Goal: Check status: Check status

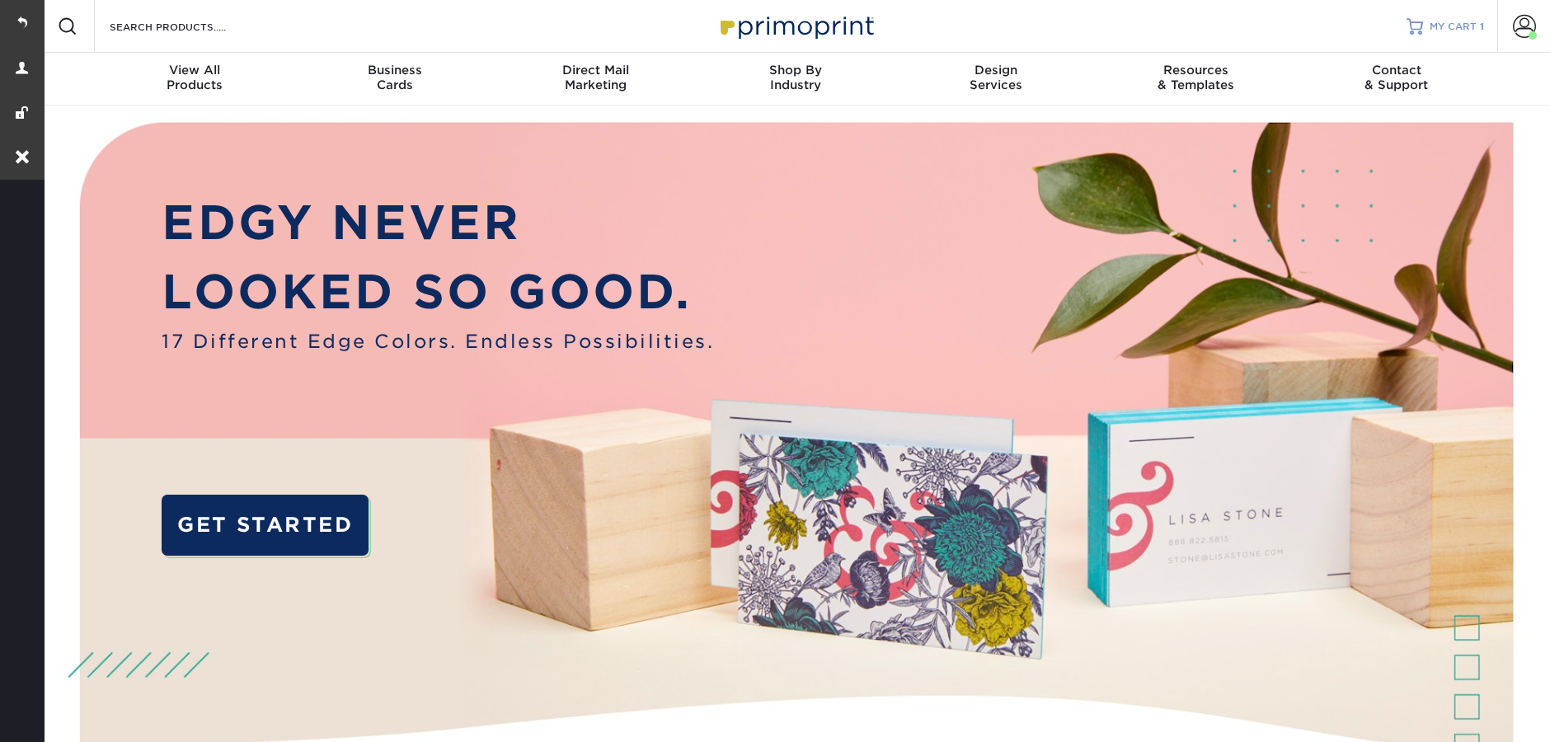
click at [1453, 29] on span "MY CART" at bounding box center [1453, 27] width 47 height 14
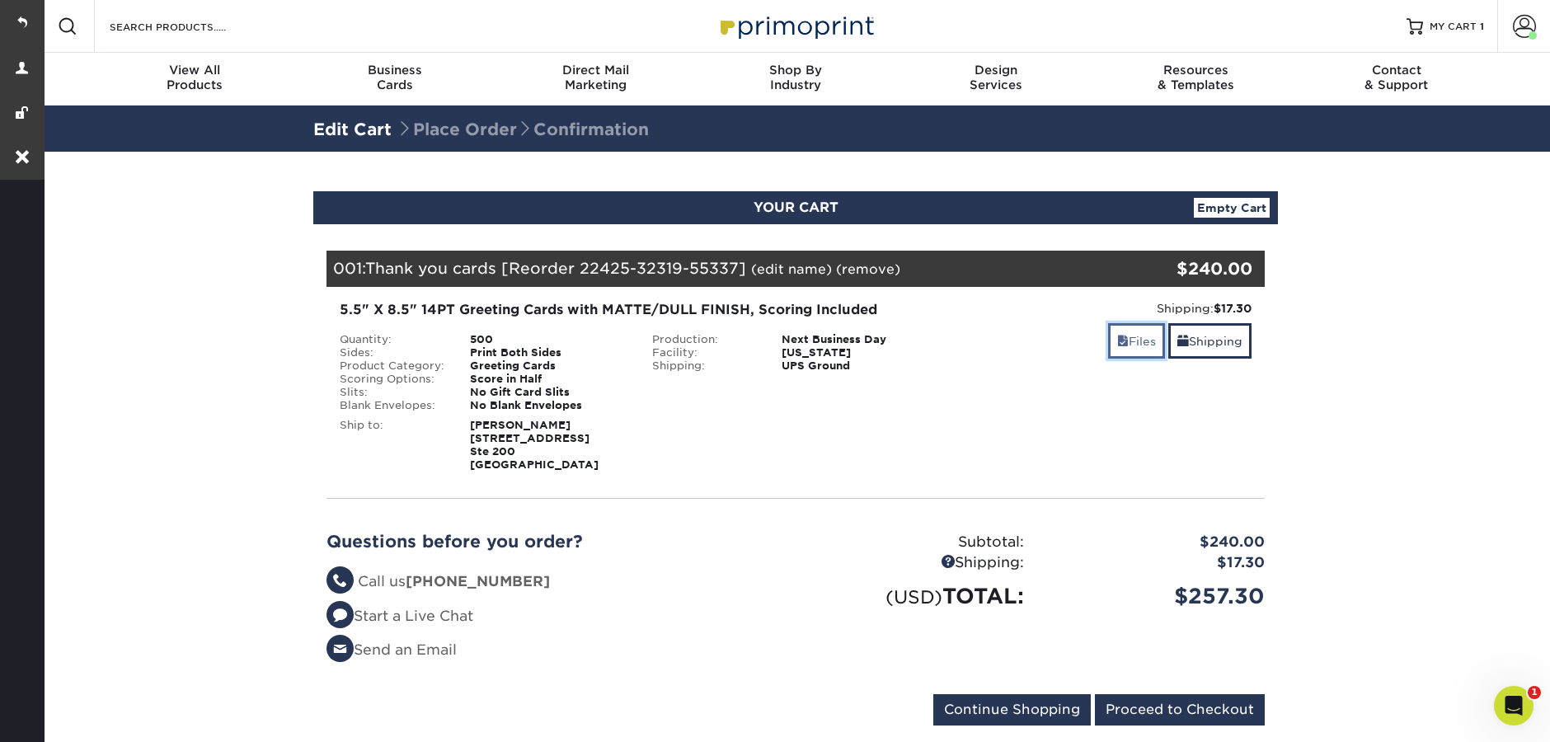
click at [1119, 349] on link "Files" at bounding box center [1136, 340] width 57 height 35
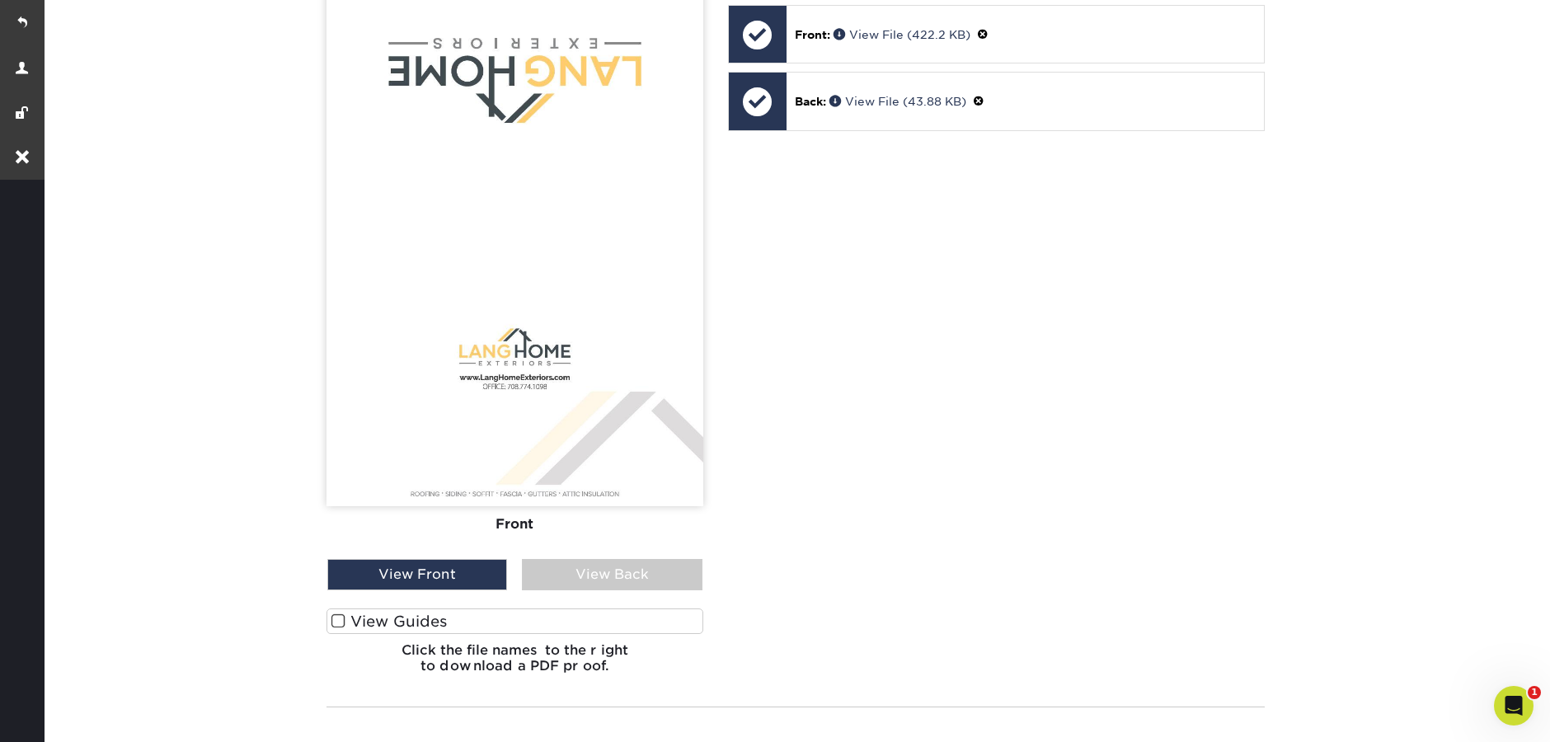
scroll to position [609, 0]
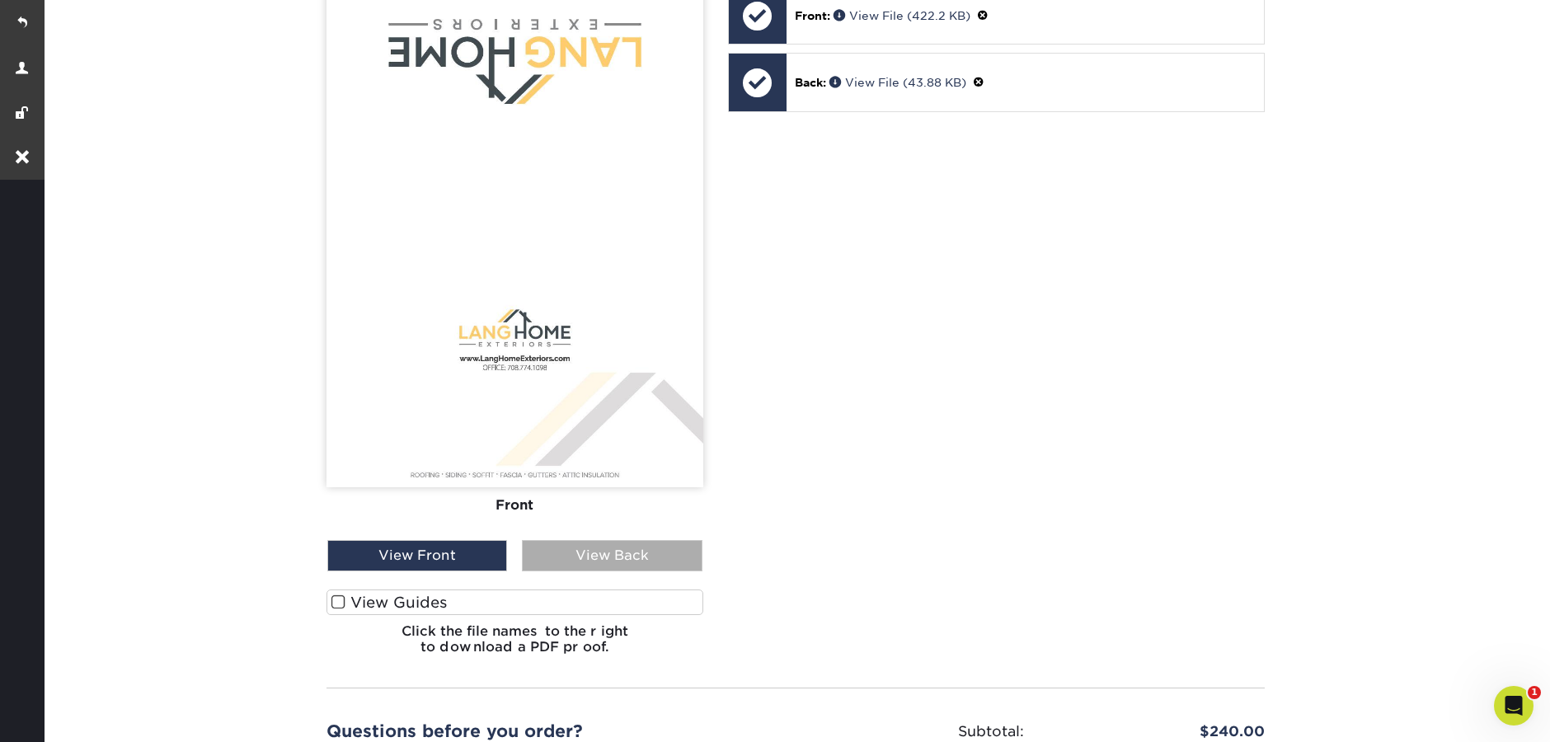
click at [570, 565] on div "View Back" at bounding box center [612, 555] width 180 height 31
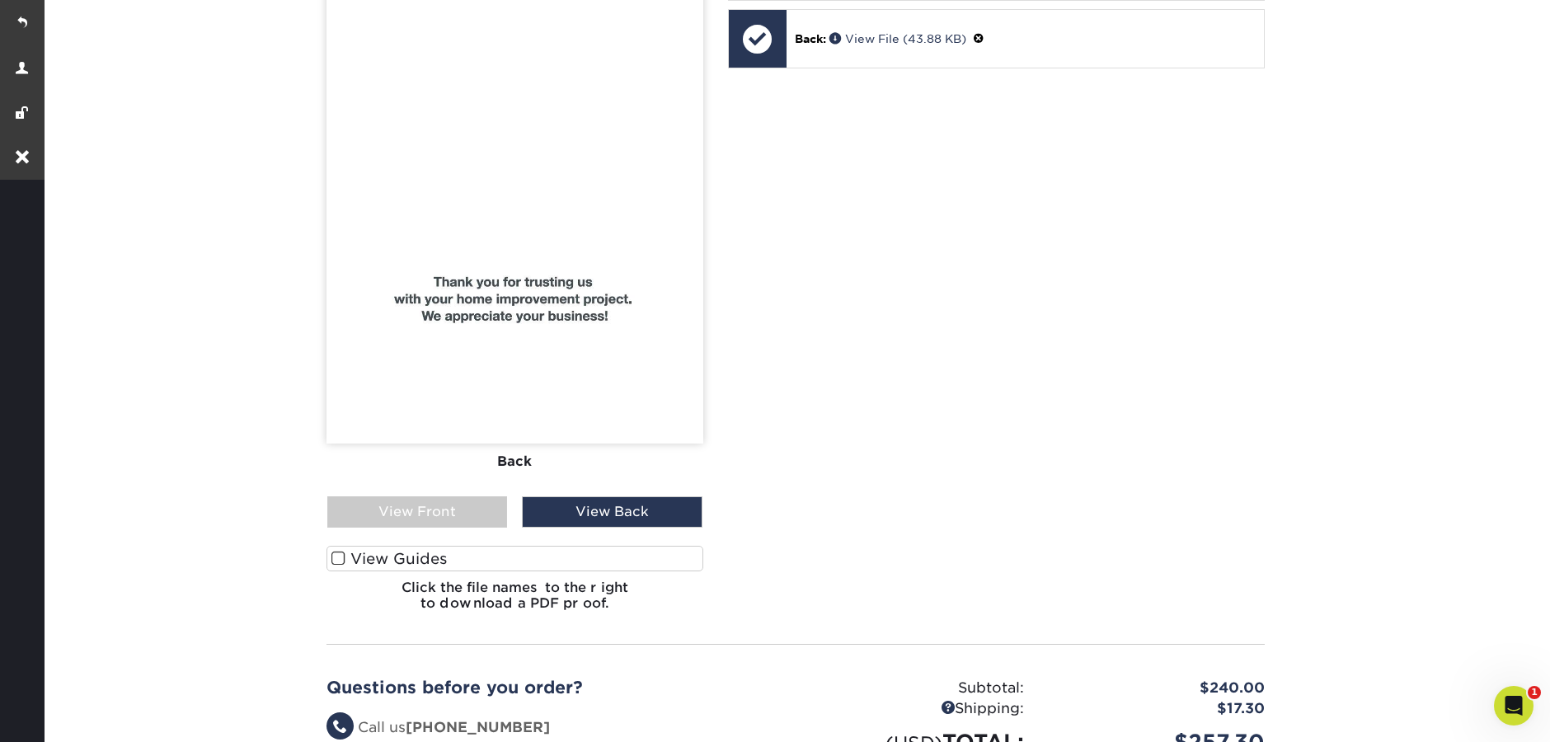
scroll to position [665, 0]
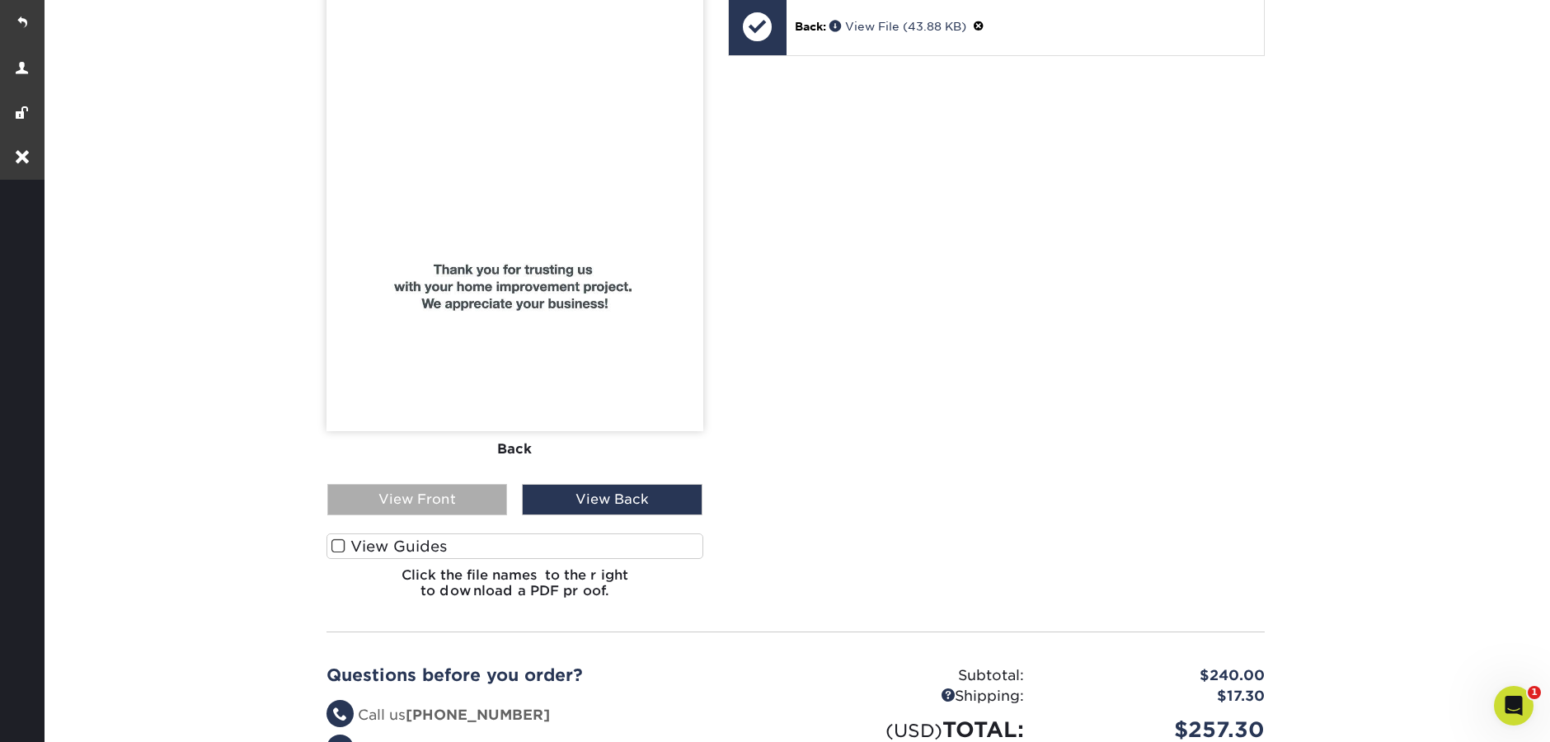
click at [381, 491] on div "View Front" at bounding box center [417, 499] width 180 height 31
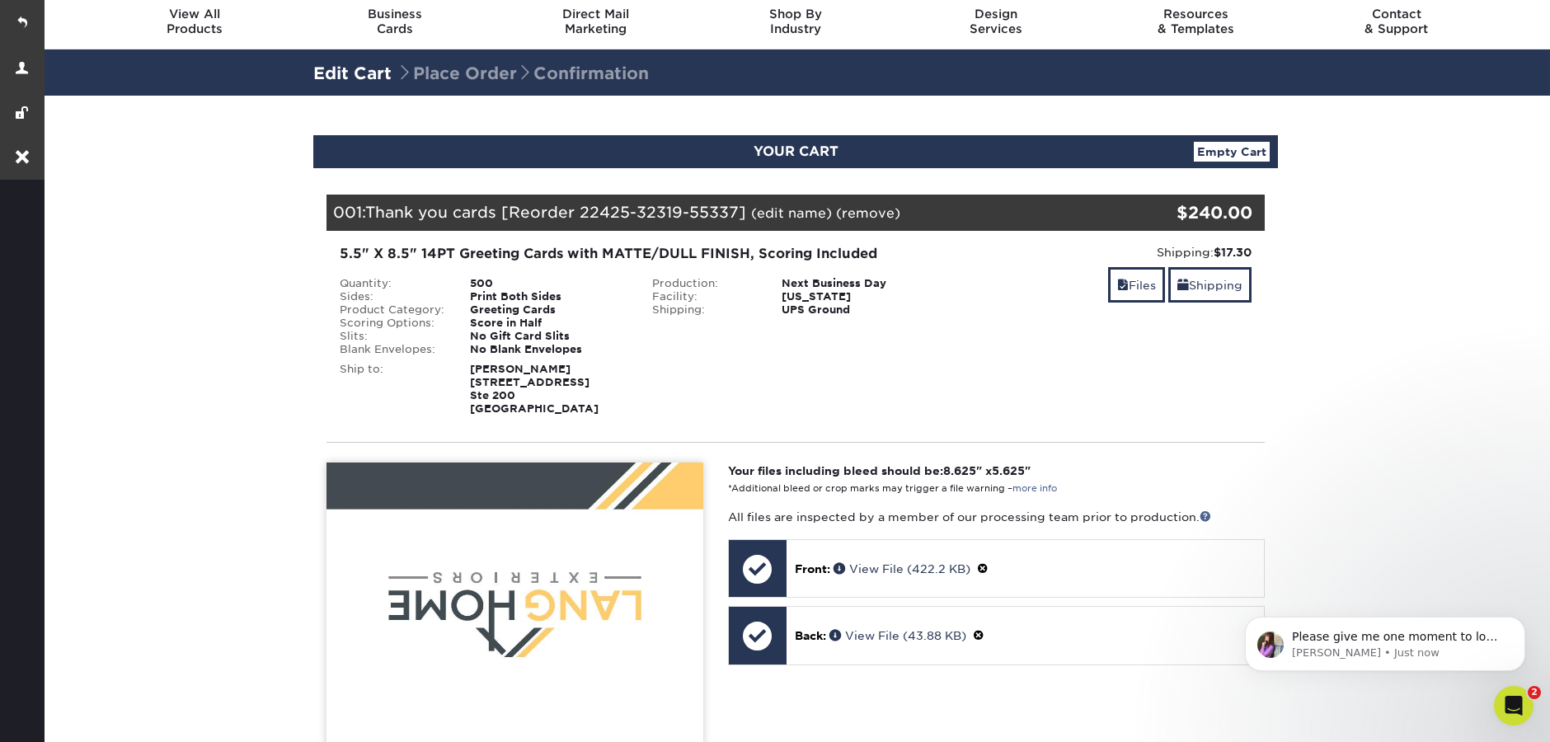
scroll to position [0, 0]
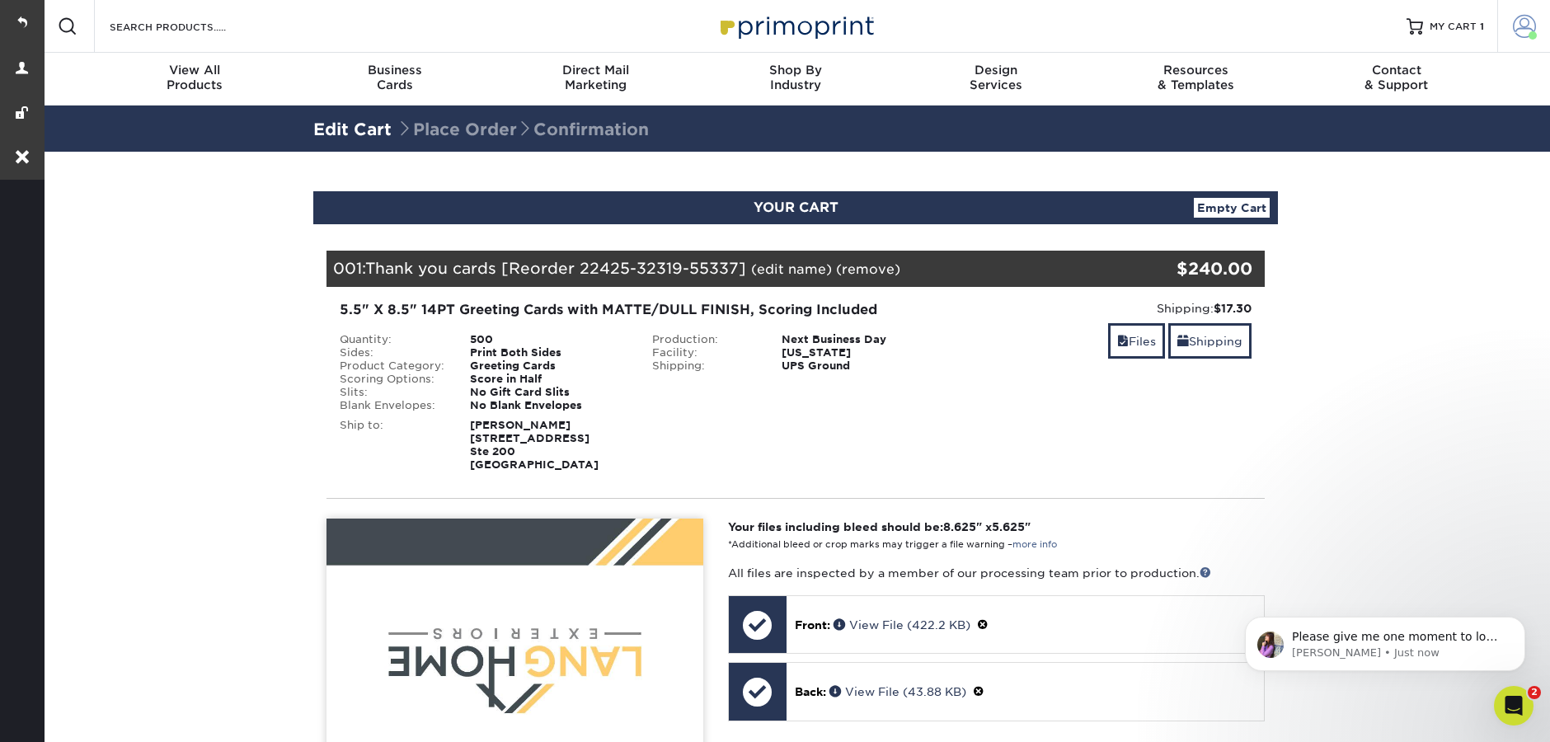
click at [1535, 34] on span at bounding box center [1532, 35] width 8 height 8
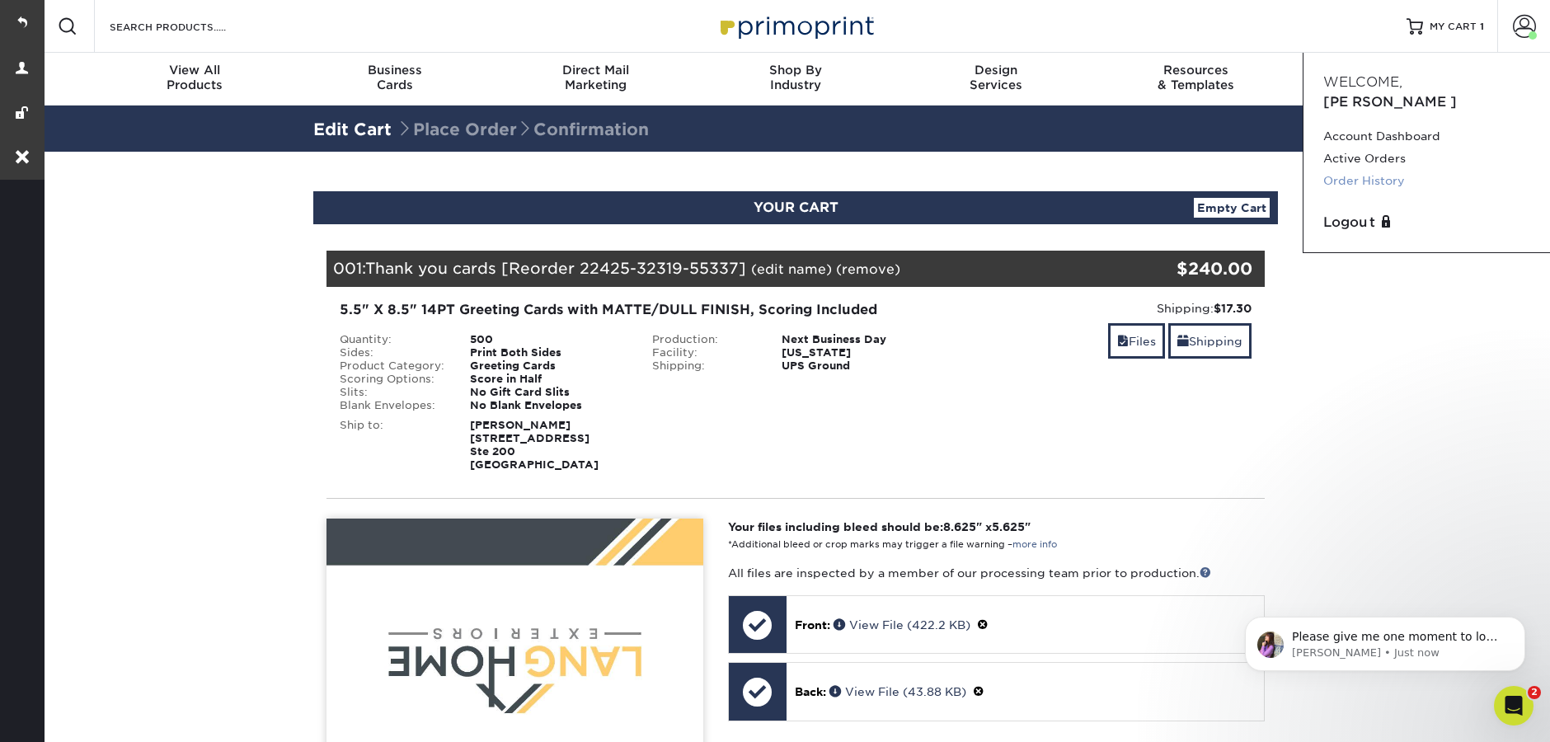
click at [1377, 170] on link "Order History" at bounding box center [1426, 181] width 207 height 22
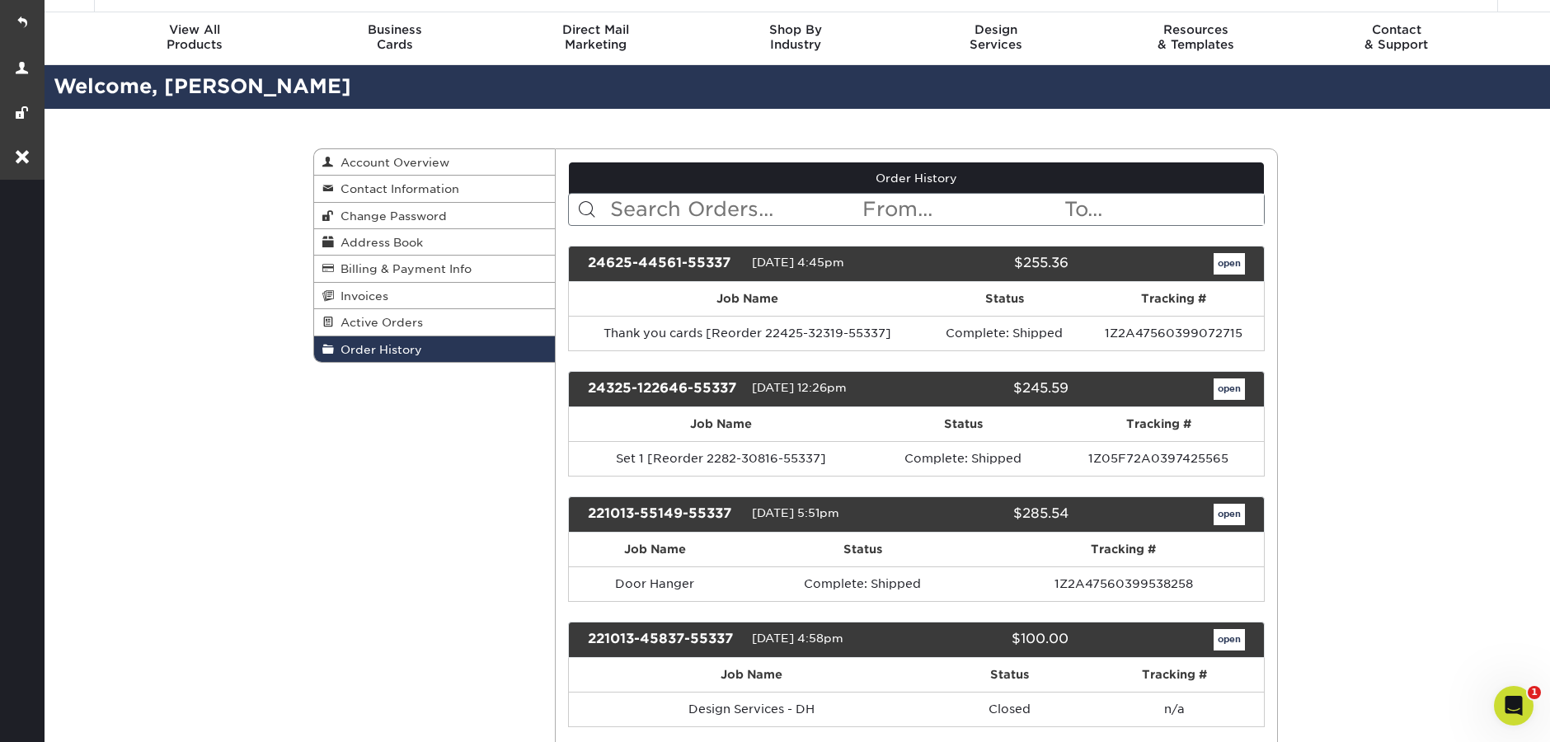
scroll to position [43, 0]
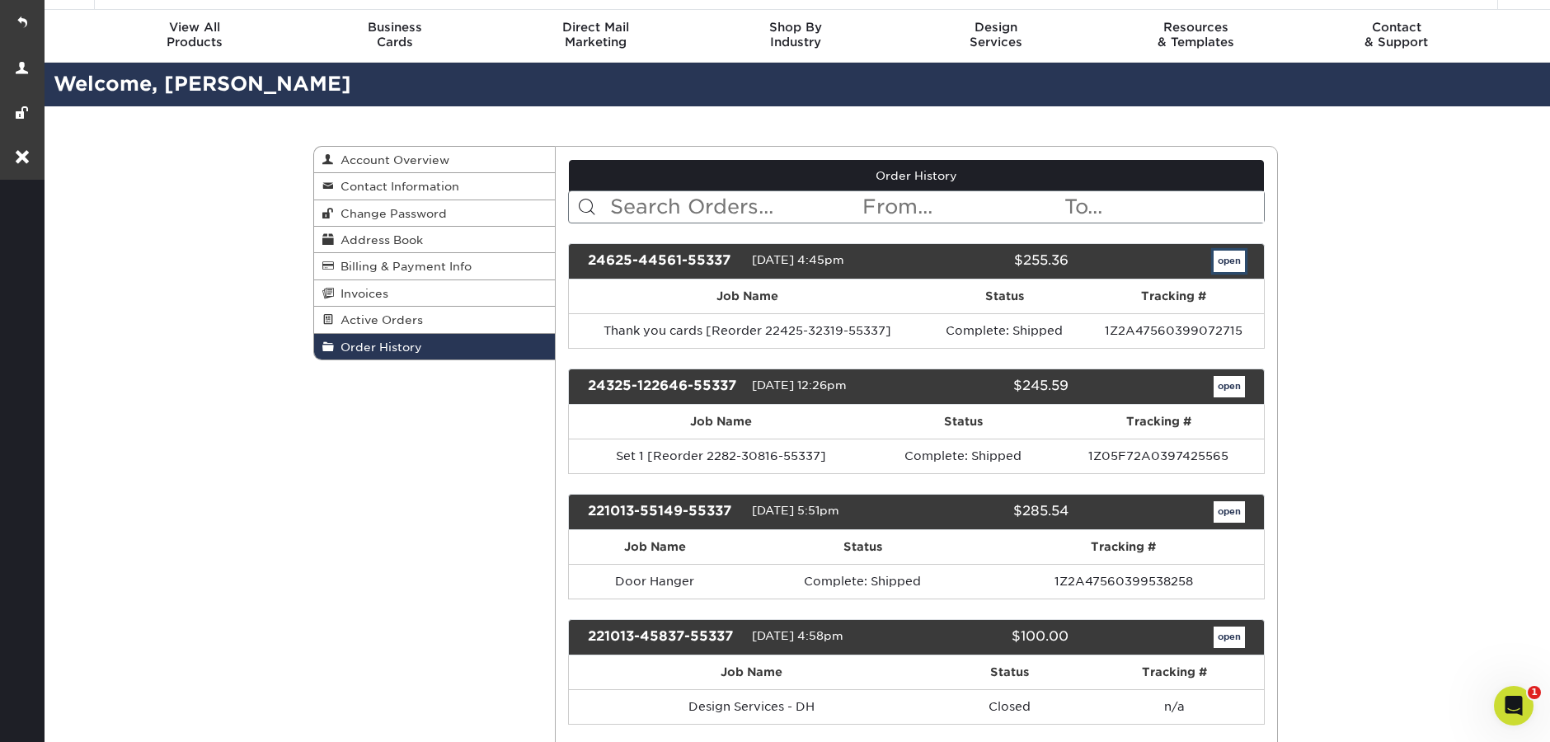
click at [1230, 263] on link "open" at bounding box center [1229, 261] width 31 height 21
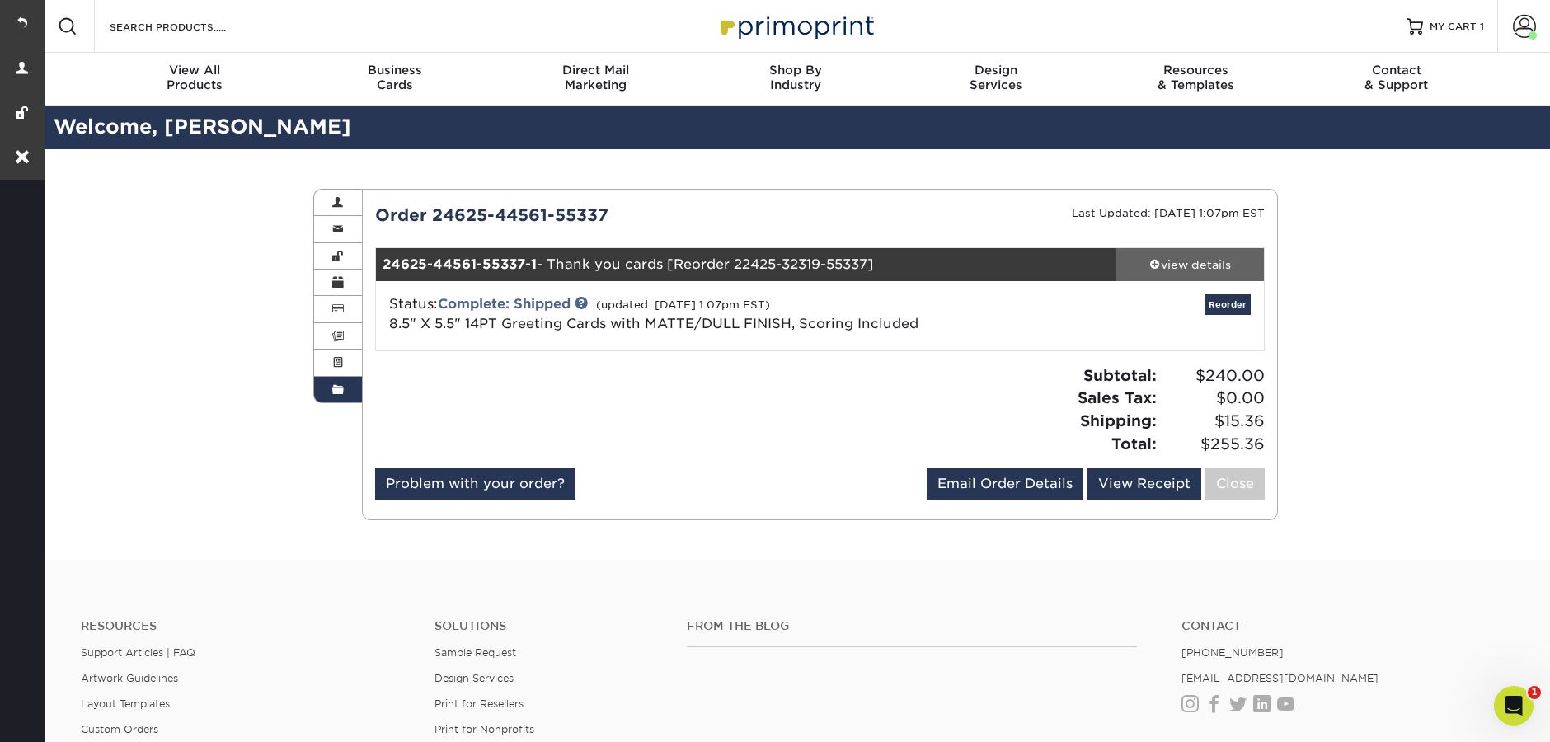
click at [1226, 265] on div "view details" at bounding box center [1189, 264] width 148 height 16
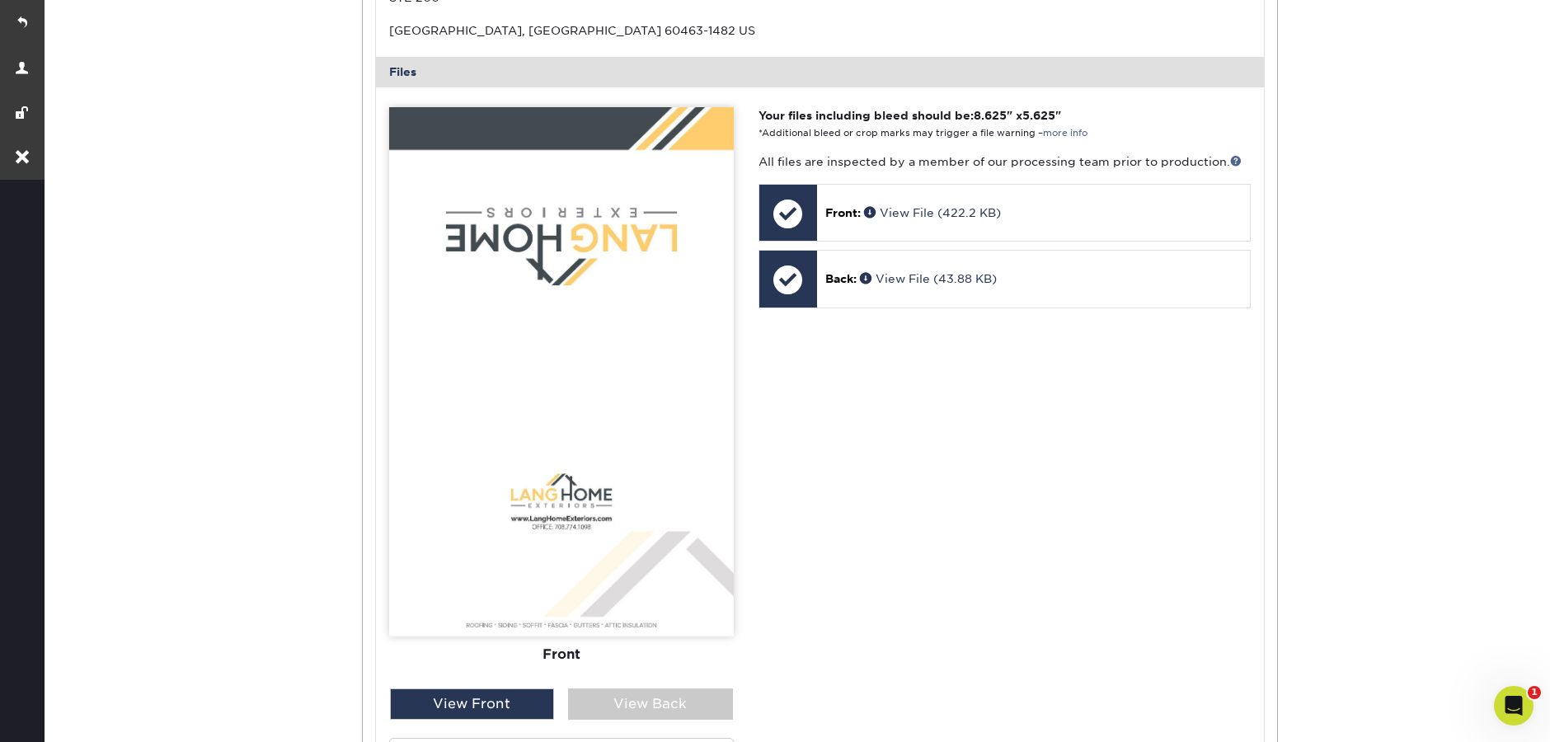
scroll to position [758, 0]
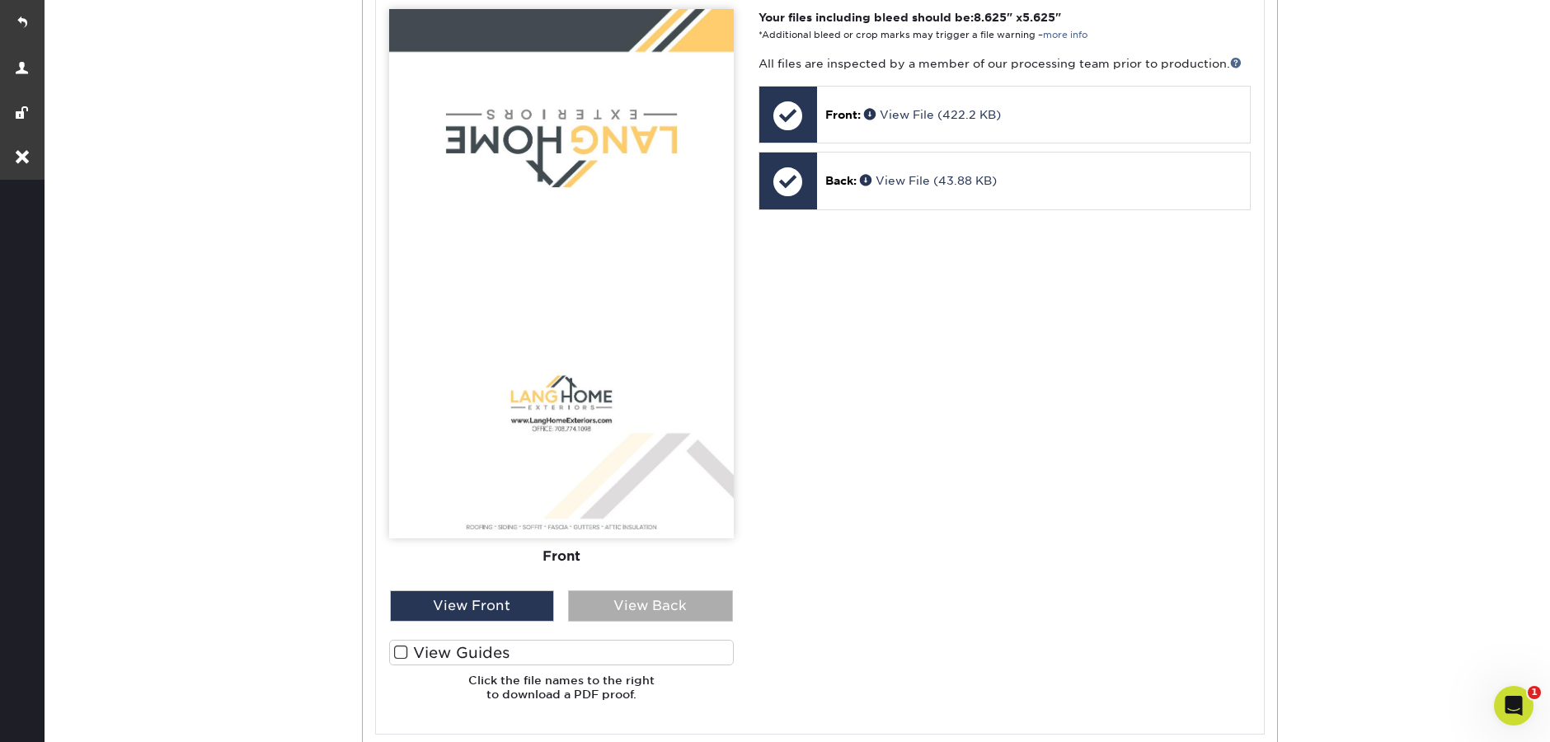
click at [646, 605] on div "View Back" at bounding box center [650, 605] width 165 height 31
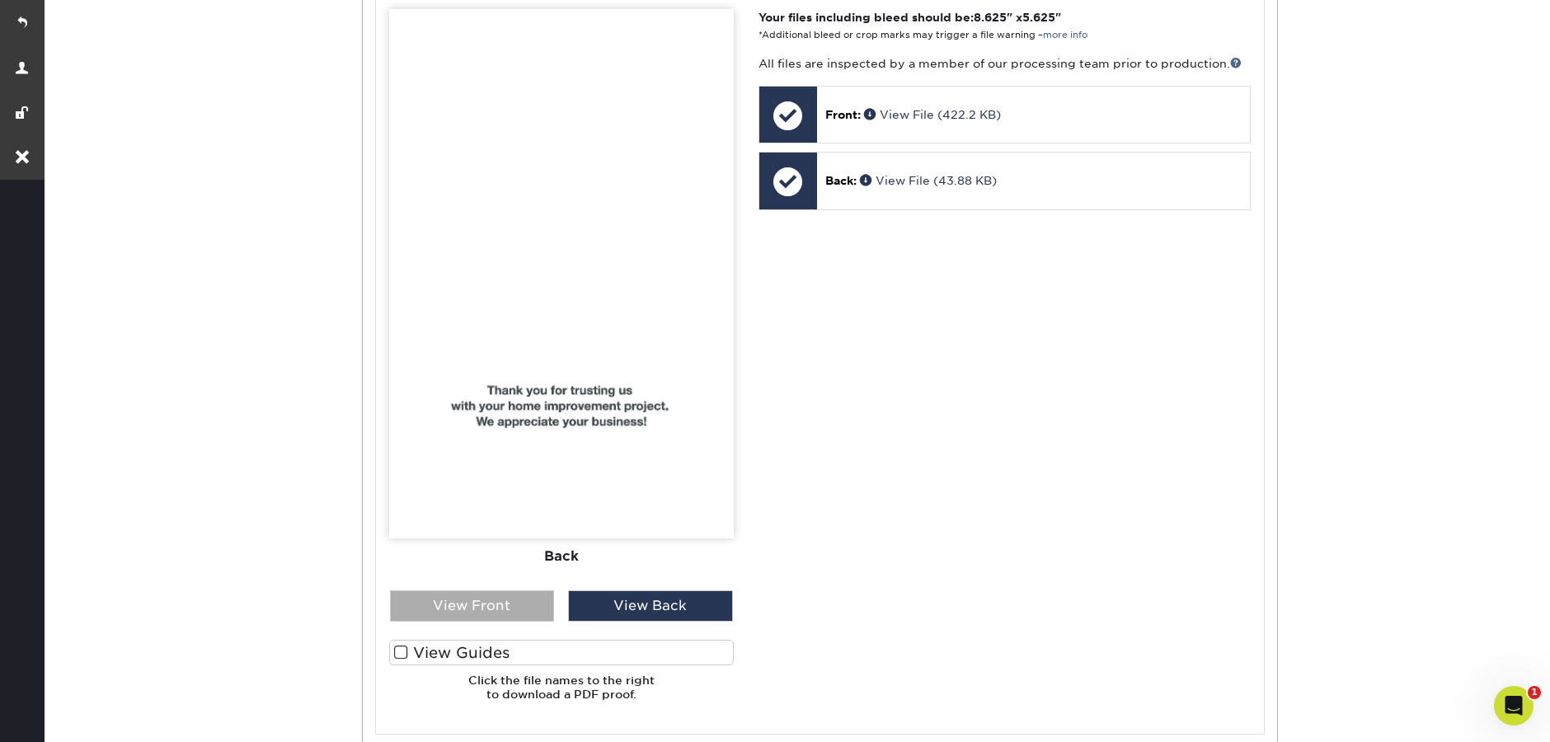
click at [464, 607] on div "View Front" at bounding box center [472, 605] width 165 height 31
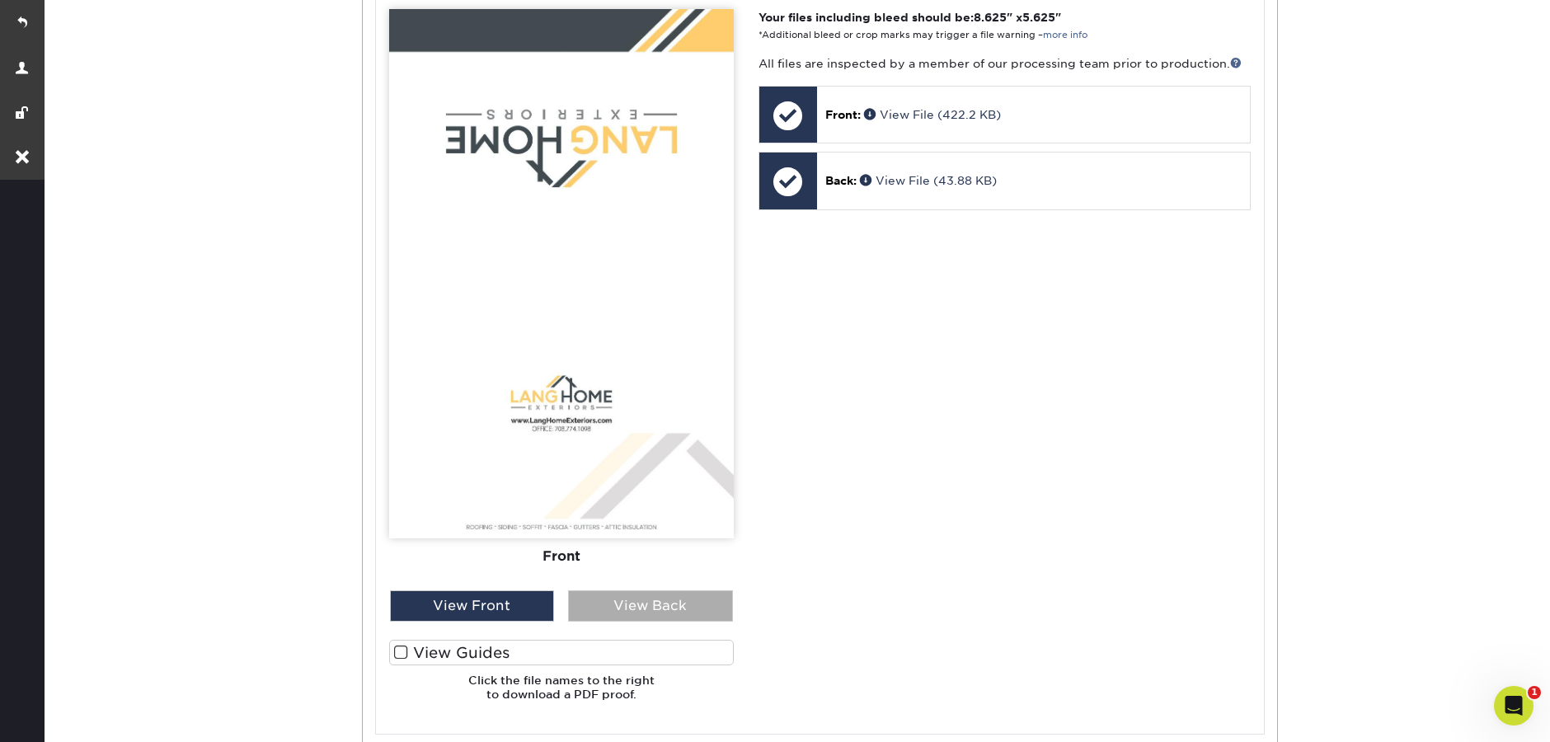
click at [636, 603] on div "View Back" at bounding box center [650, 605] width 165 height 31
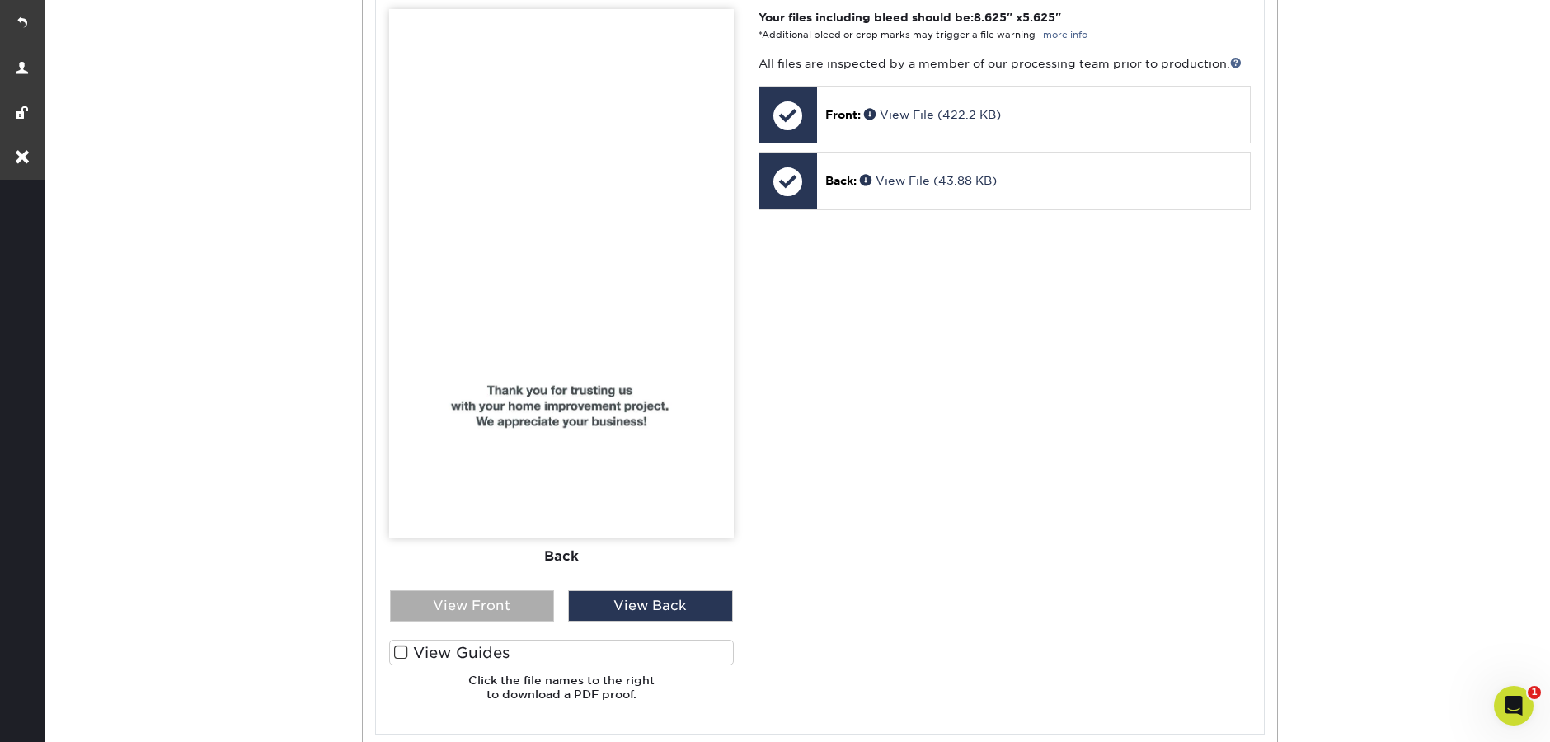
click at [493, 603] on div "View Front" at bounding box center [472, 605] width 165 height 31
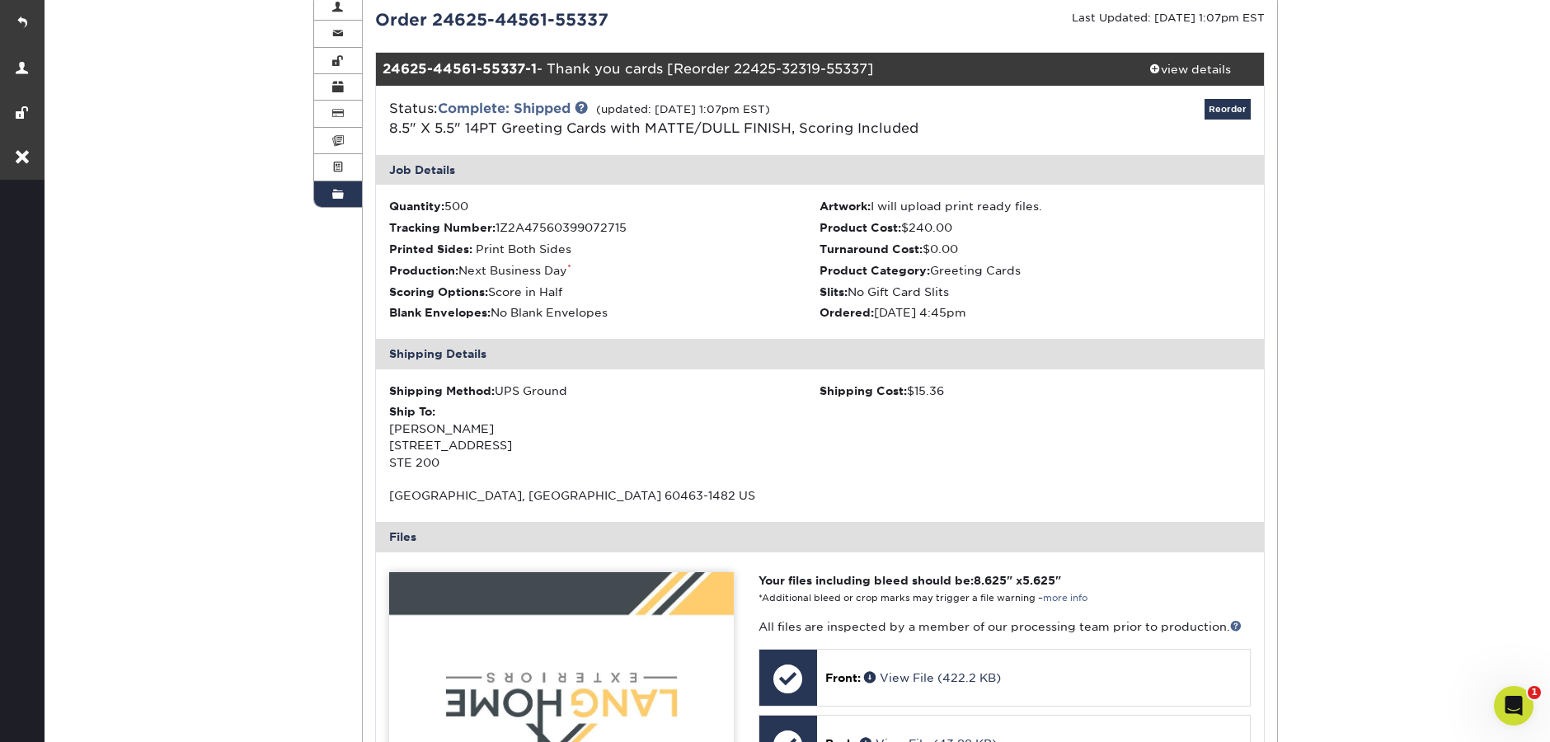
scroll to position [0, 0]
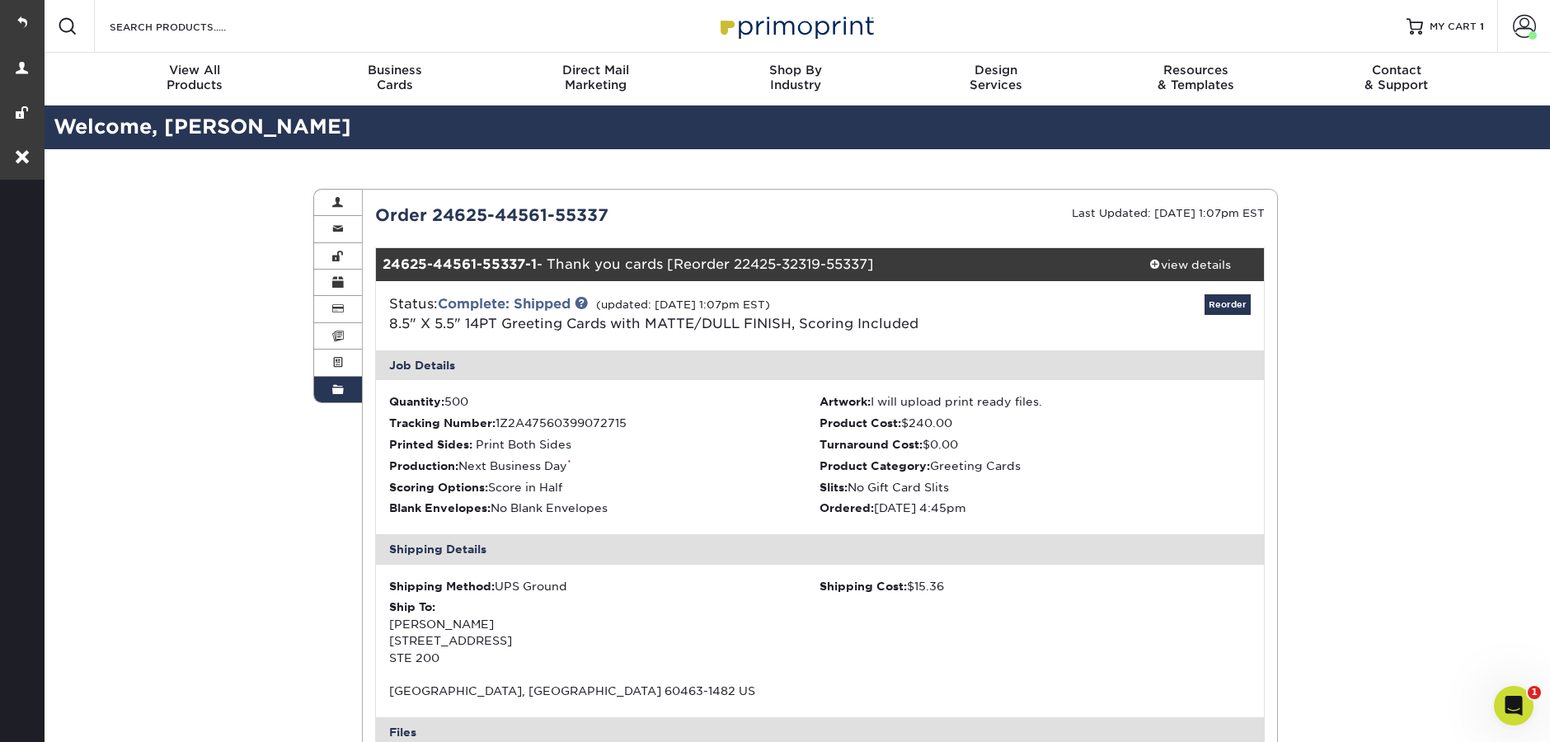
click at [334, 388] on span at bounding box center [338, 389] width 12 height 13
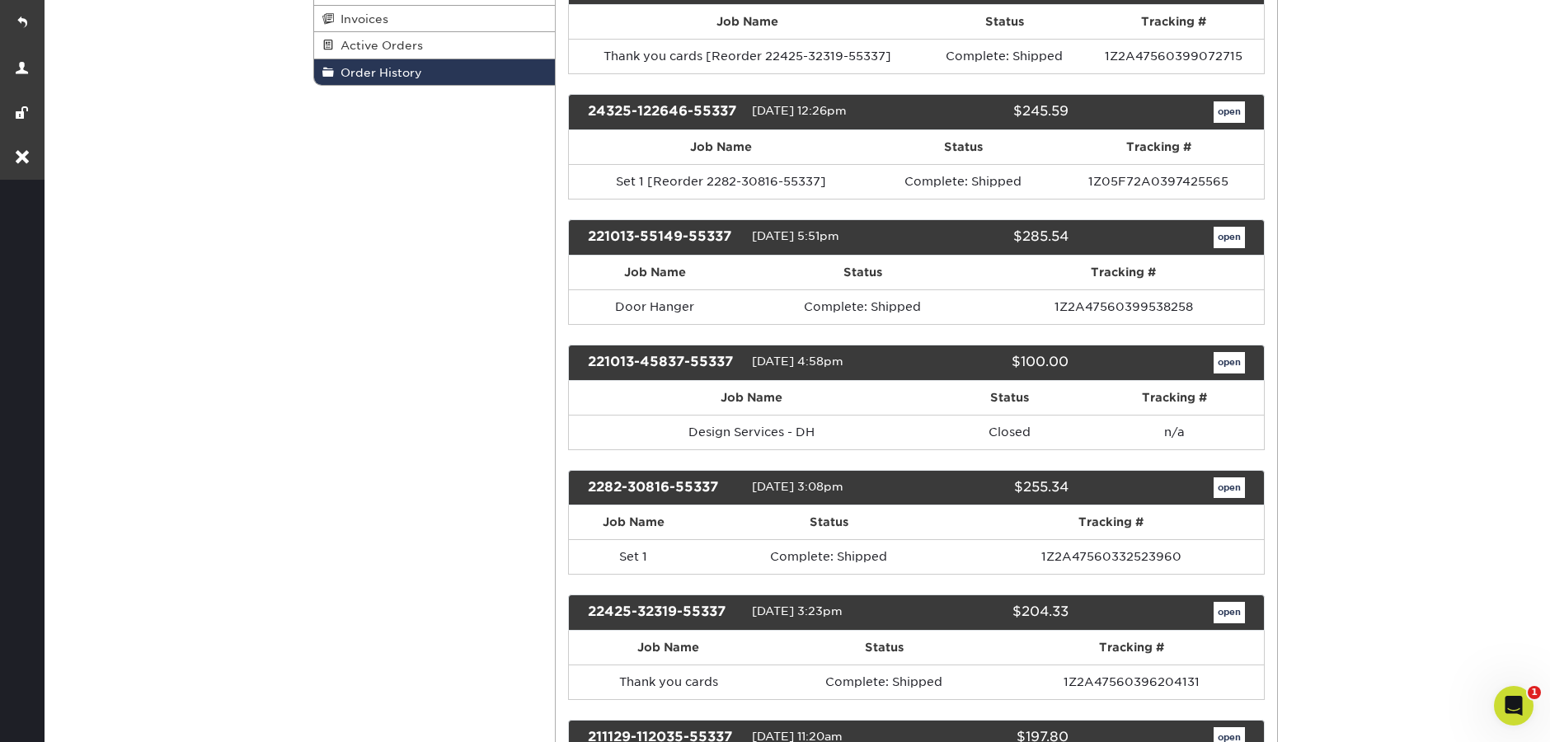
scroll to position [371, 0]
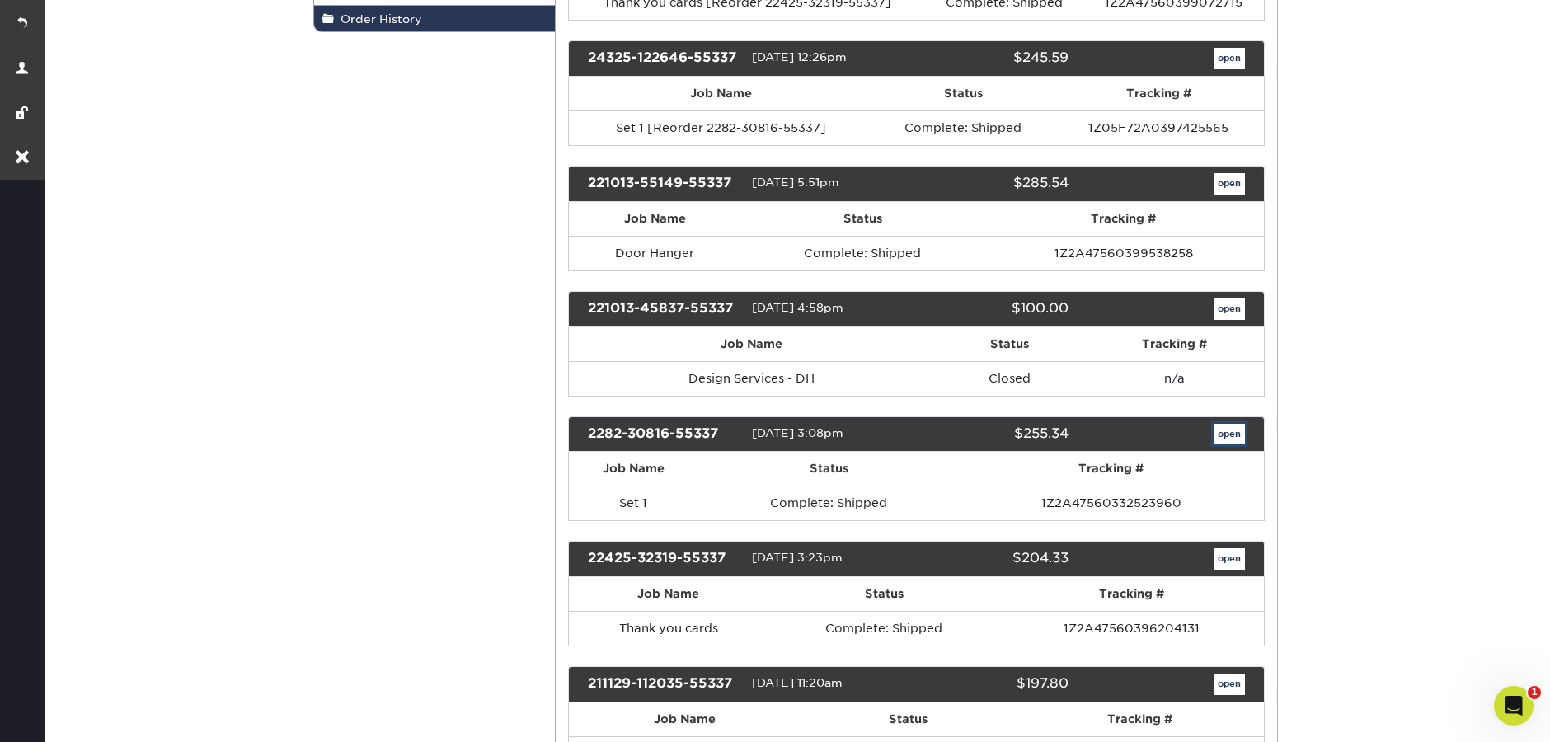
click at [1232, 434] on link "open" at bounding box center [1229, 434] width 31 height 21
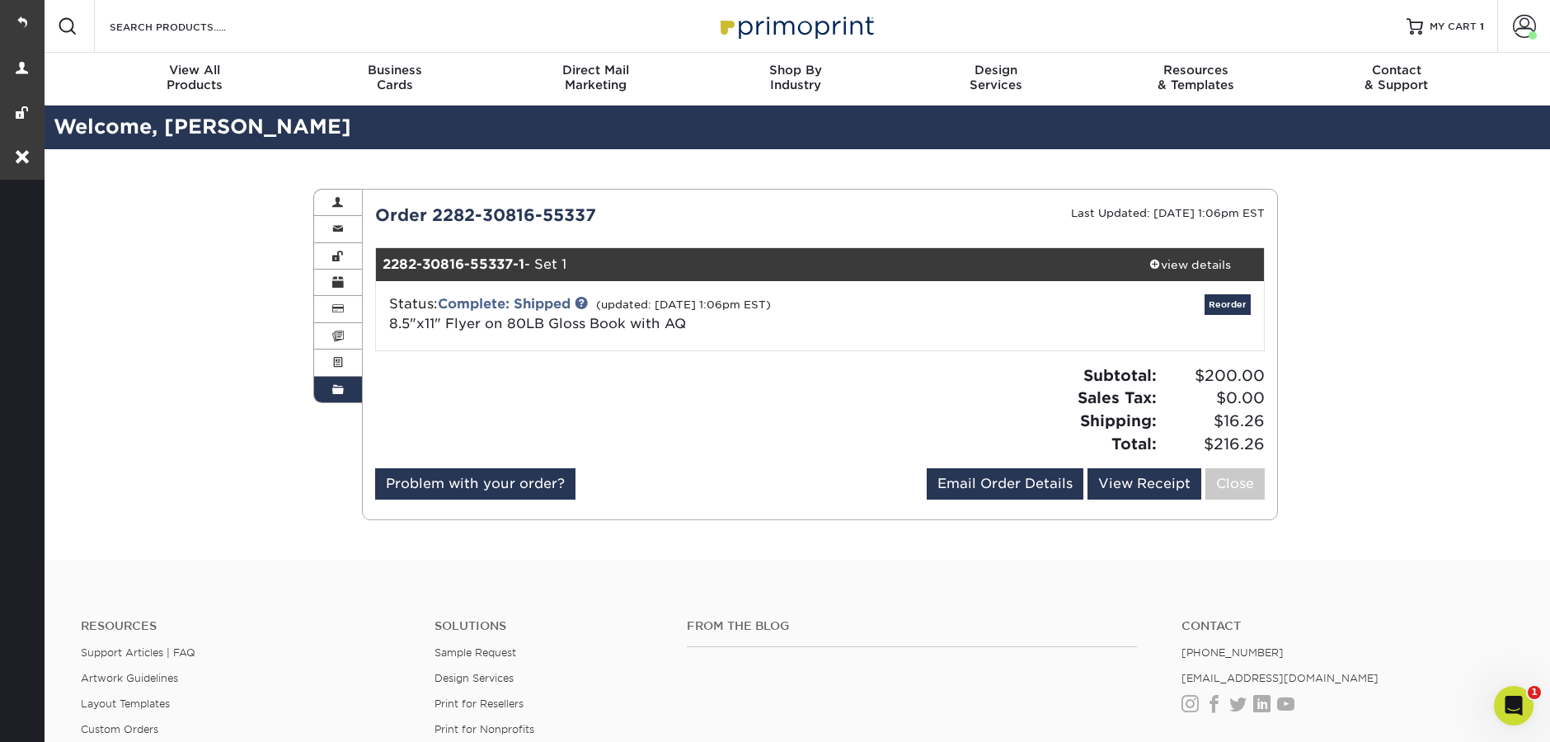
click at [329, 381] on link "Order History" at bounding box center [338, 390] width 48 height 26
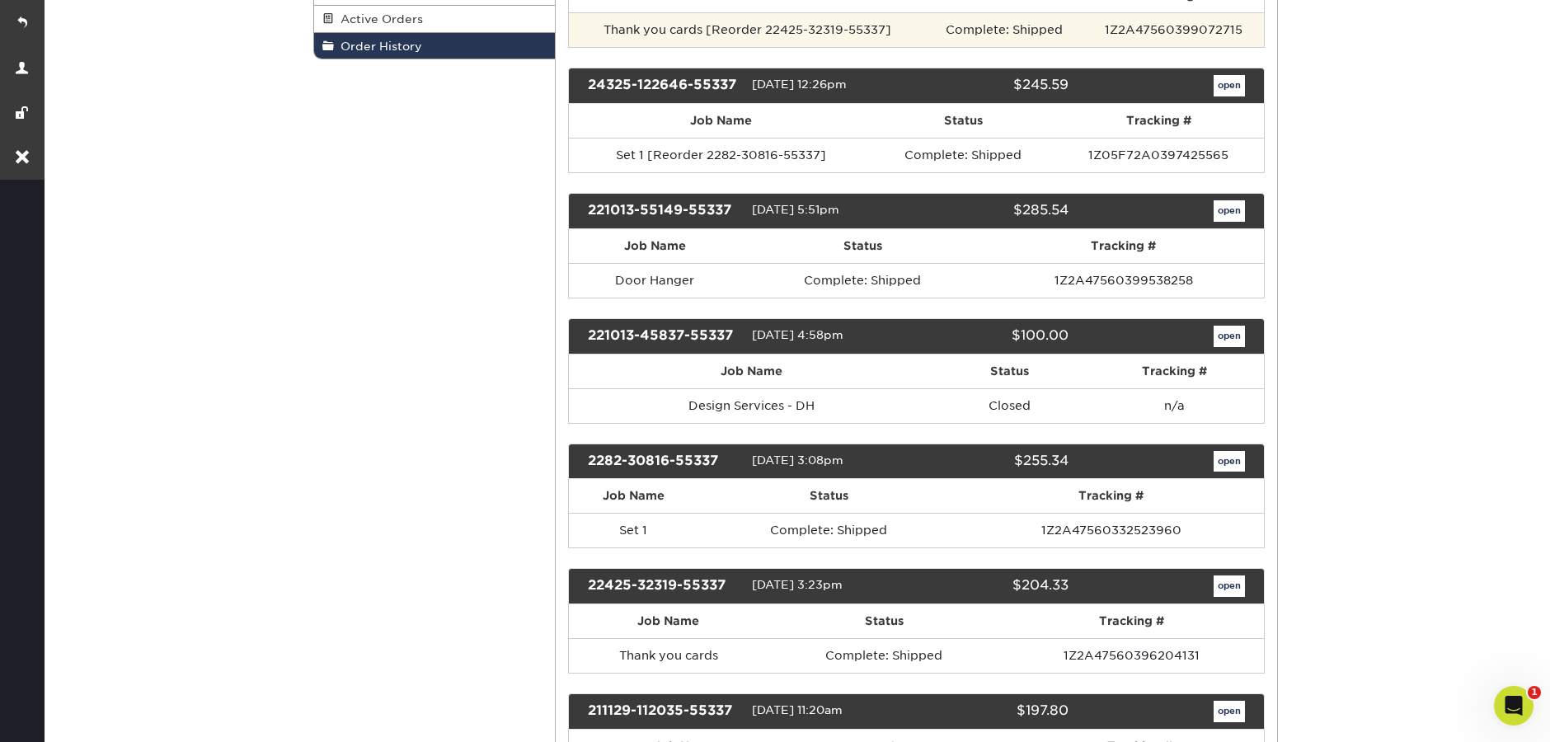
scroll to position [368, 0]
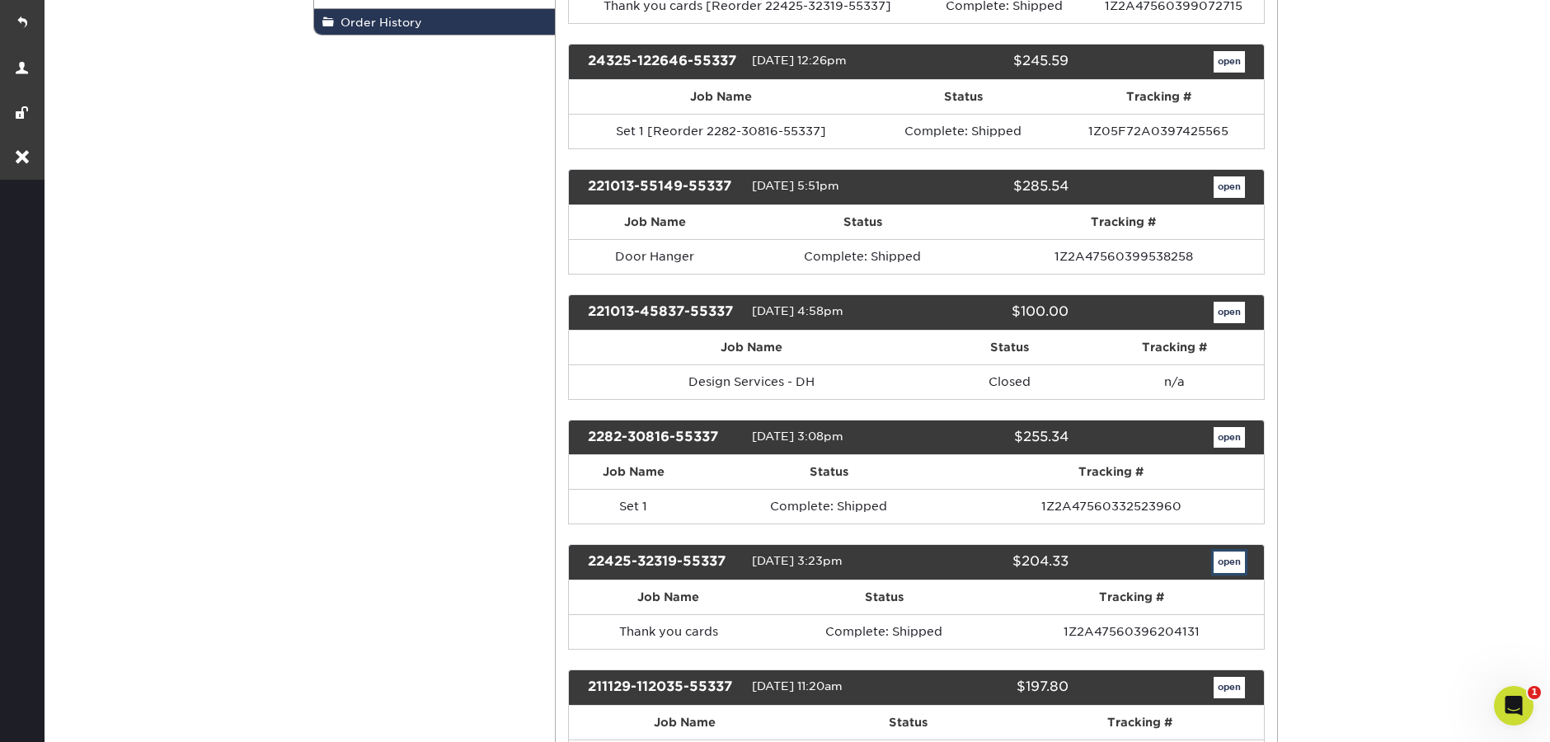
click at [1227, 569] on link "open" at bounding box center [1229, 562] width 31 height 21
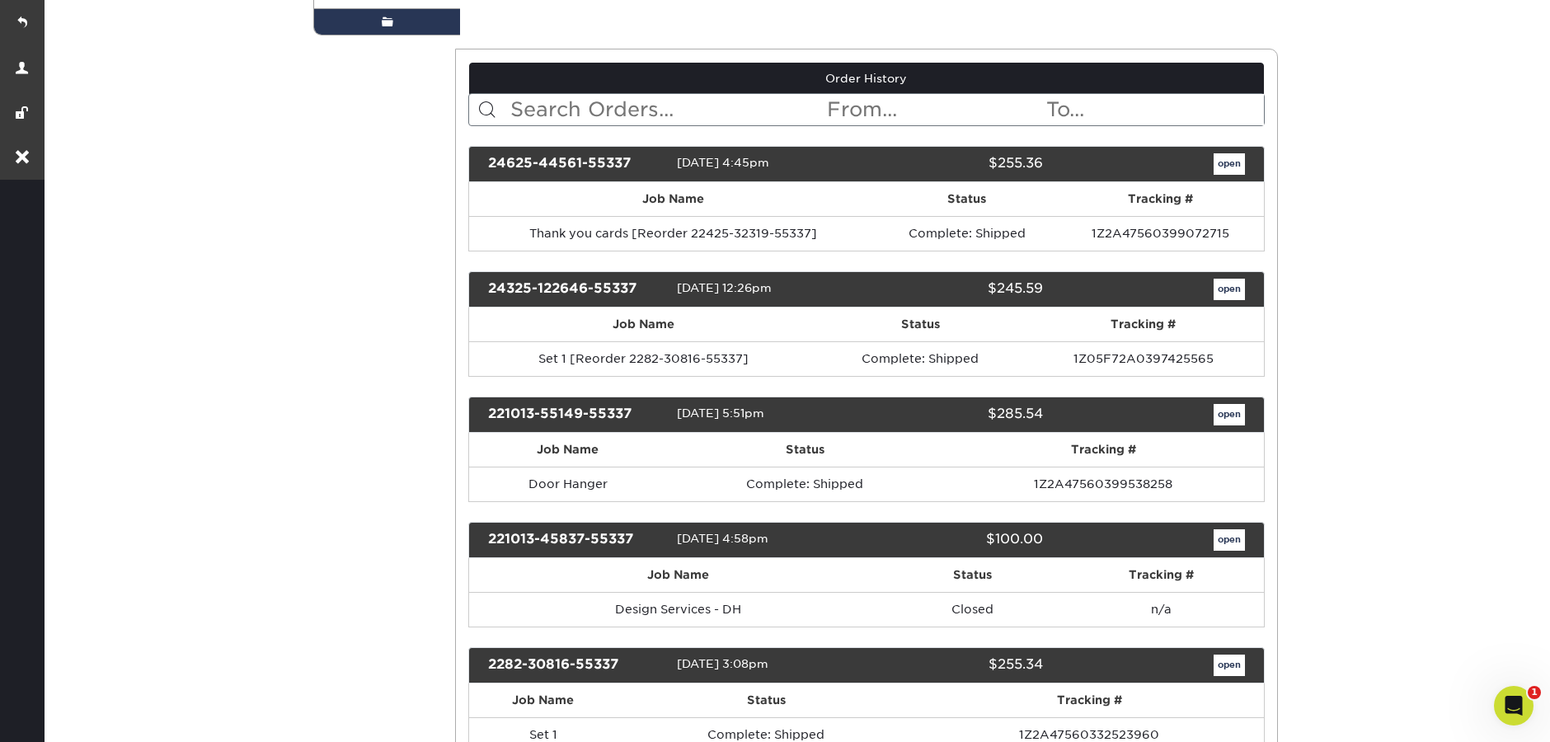
scroll to position [0, 0]
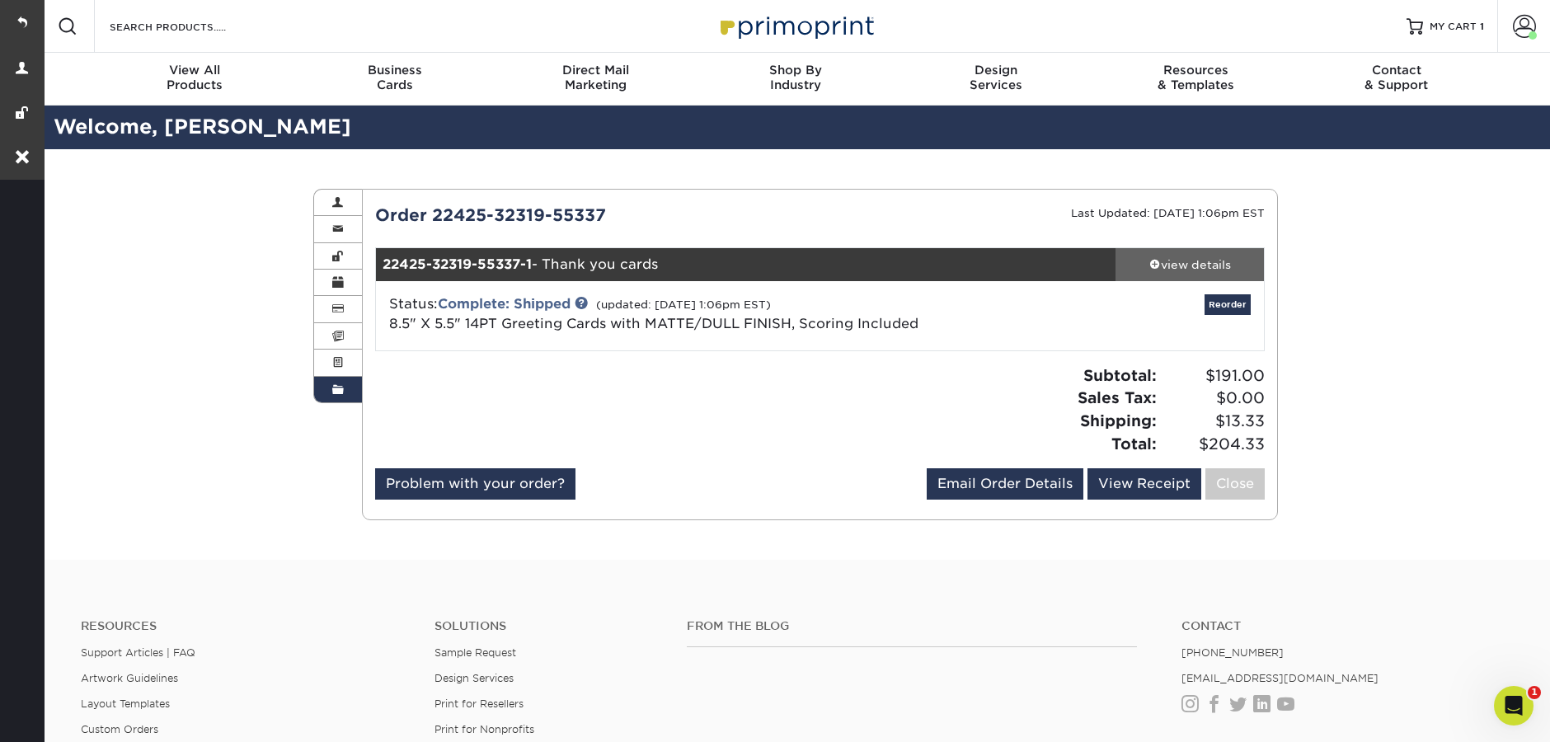
click at [1181, 264] on div "view details" at bounding box center [1189, 264] width 148 height 16
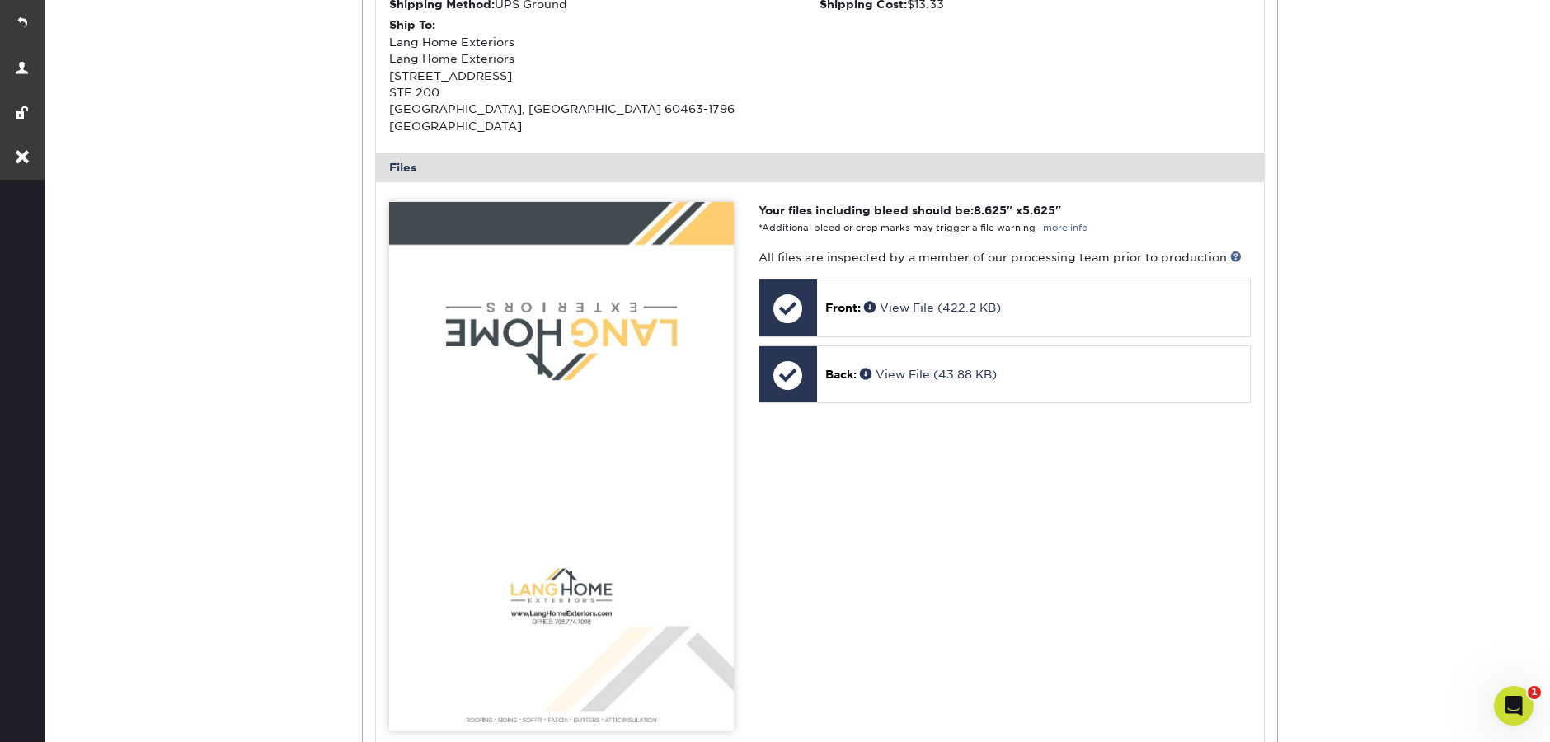
scroll to position [688, 0]
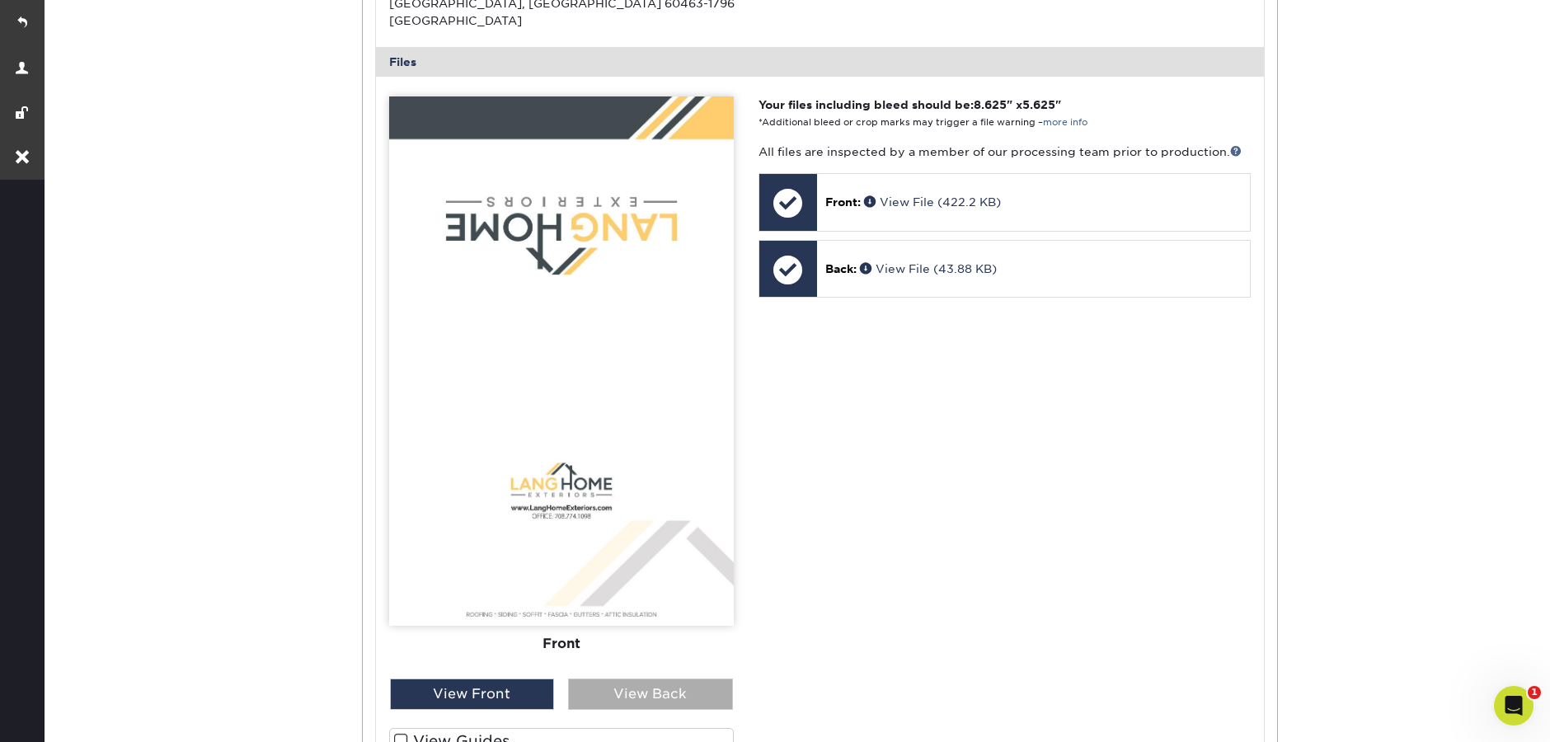
click at [660, 682] on div "View Back" at bounding box center [650, 693] width 165 height 31
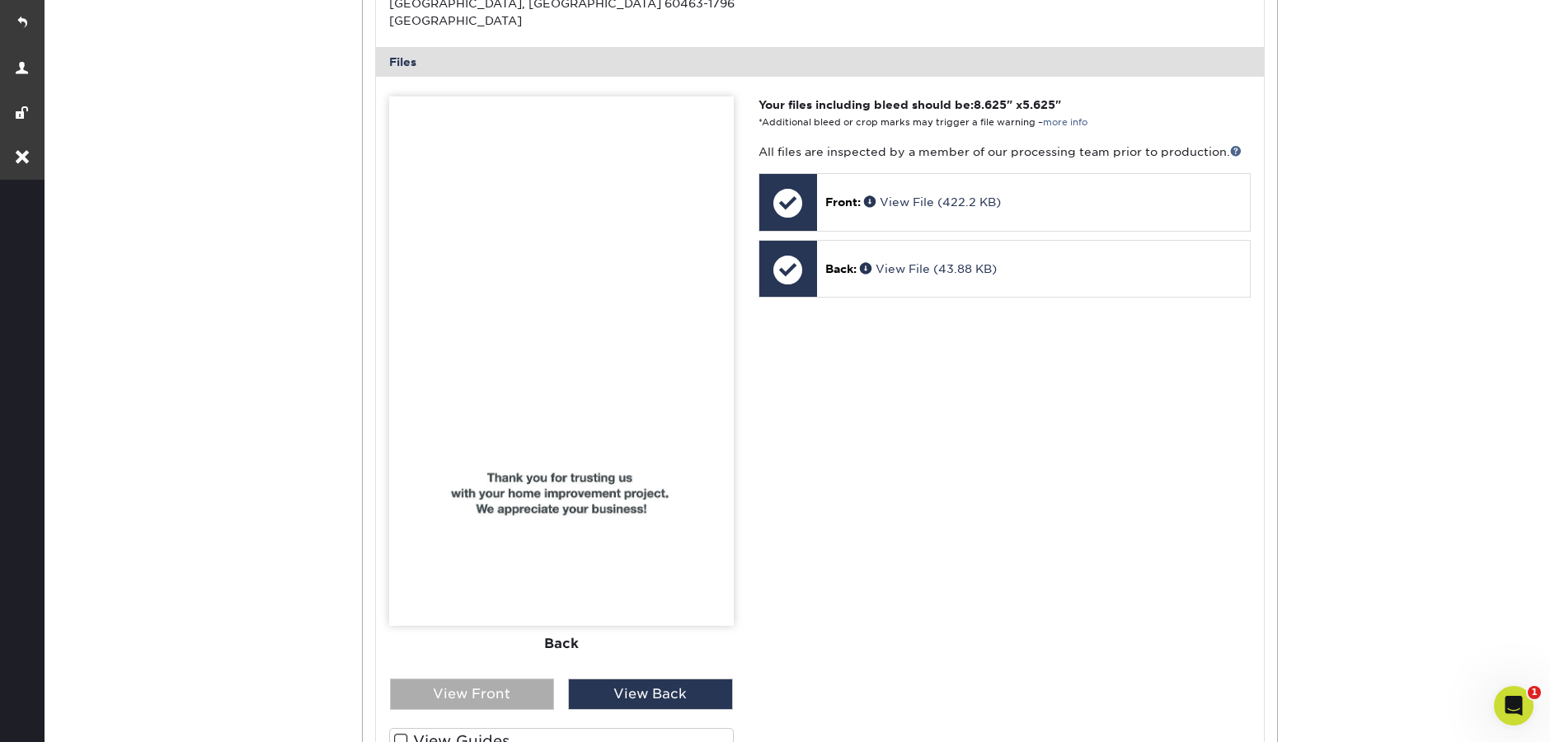
click at [521, 678] on div "View Front" at bounding box center [472, 693] width 165 height 31
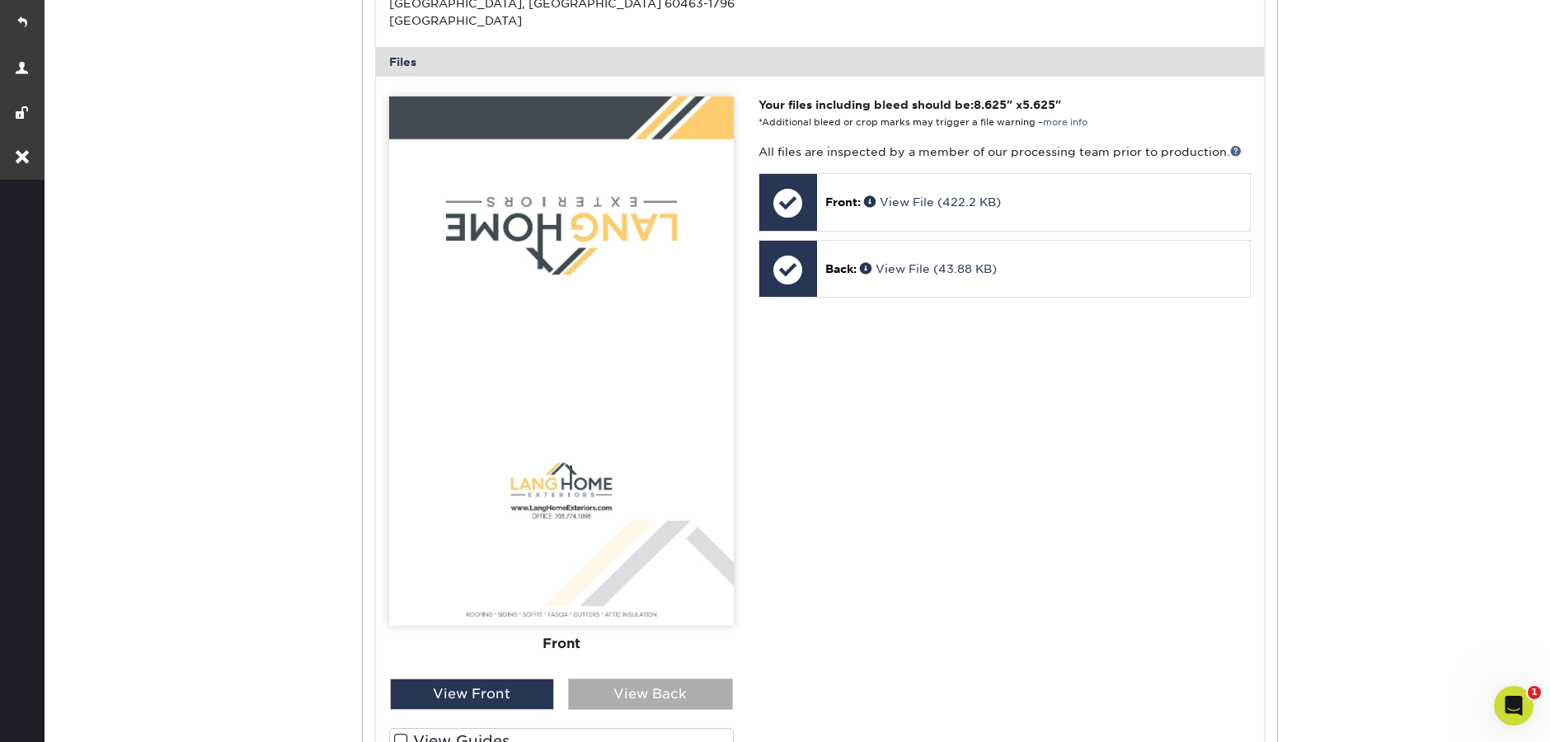
click at [672, 681] on div "View Back" at bounding box center [650, 693] width 165 height 31
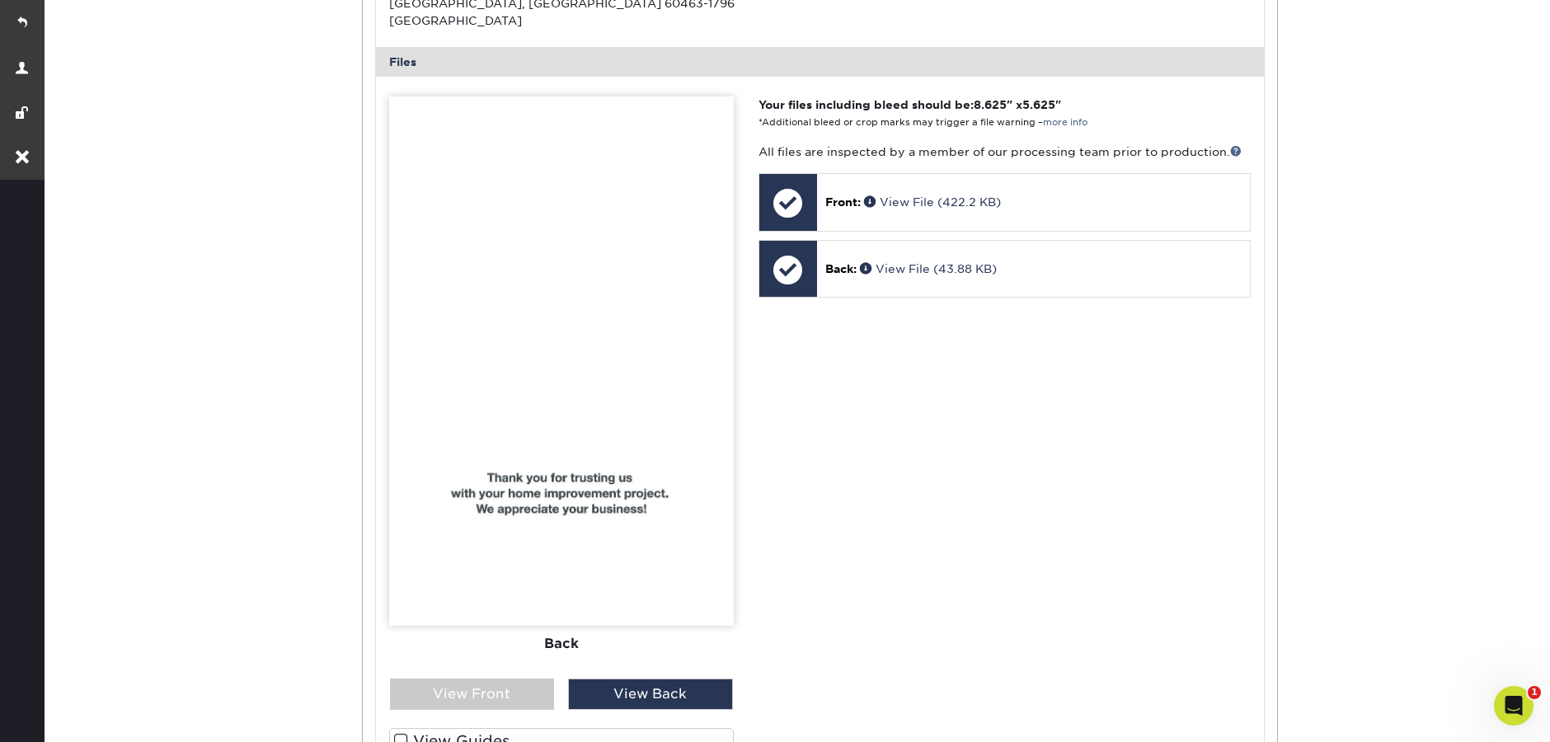
click at [448, 660] on div "Front Back" at bounding box center [561, 387] width 345 height 582
drag, startPoint x: 481, startPoint y: 672, endPoint x: 535, endPoint y: 650, distance: 58.0
click at [481, 678] on div "View Front" at bounding box center [472, 693] width 165 height 31
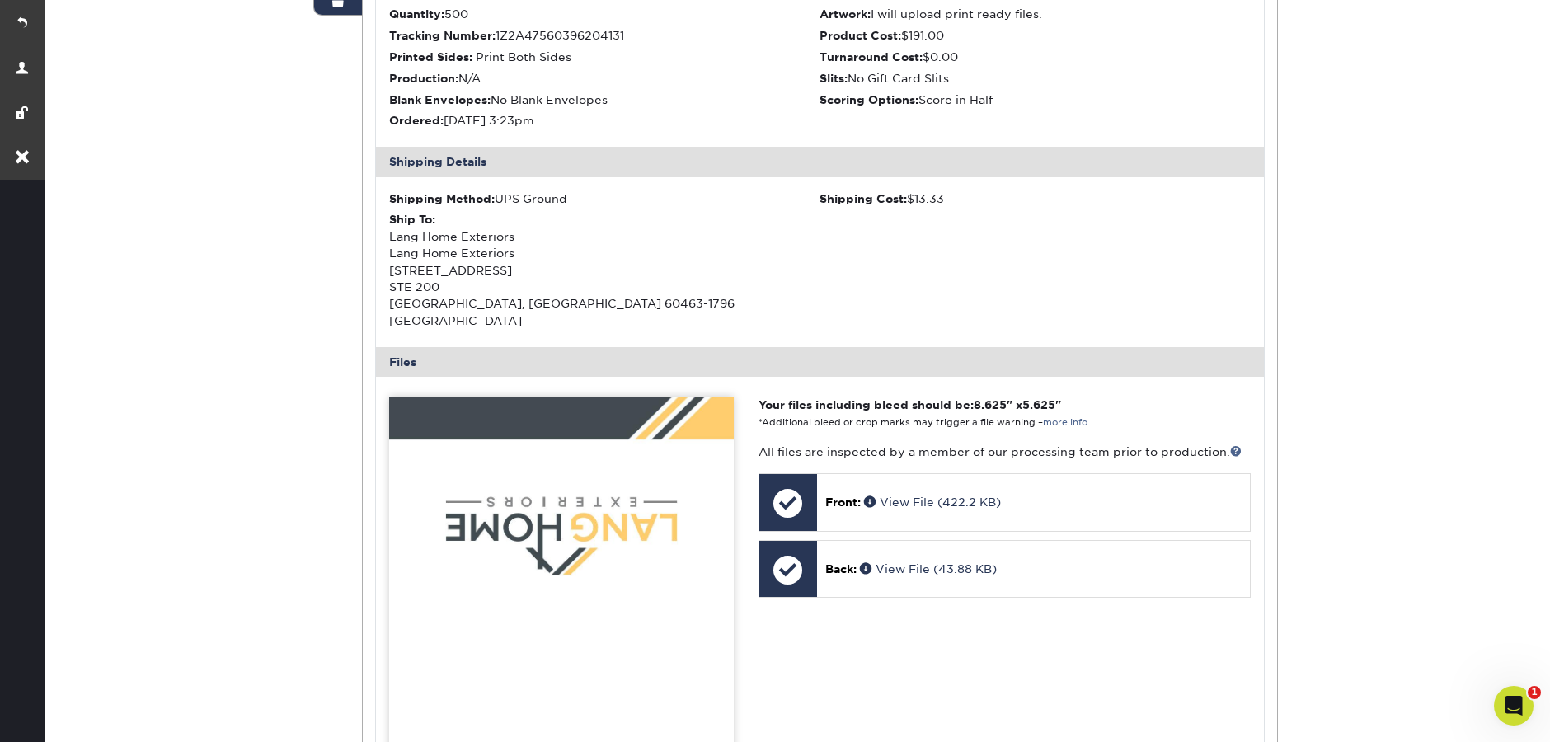
scroll to position [0, 0]
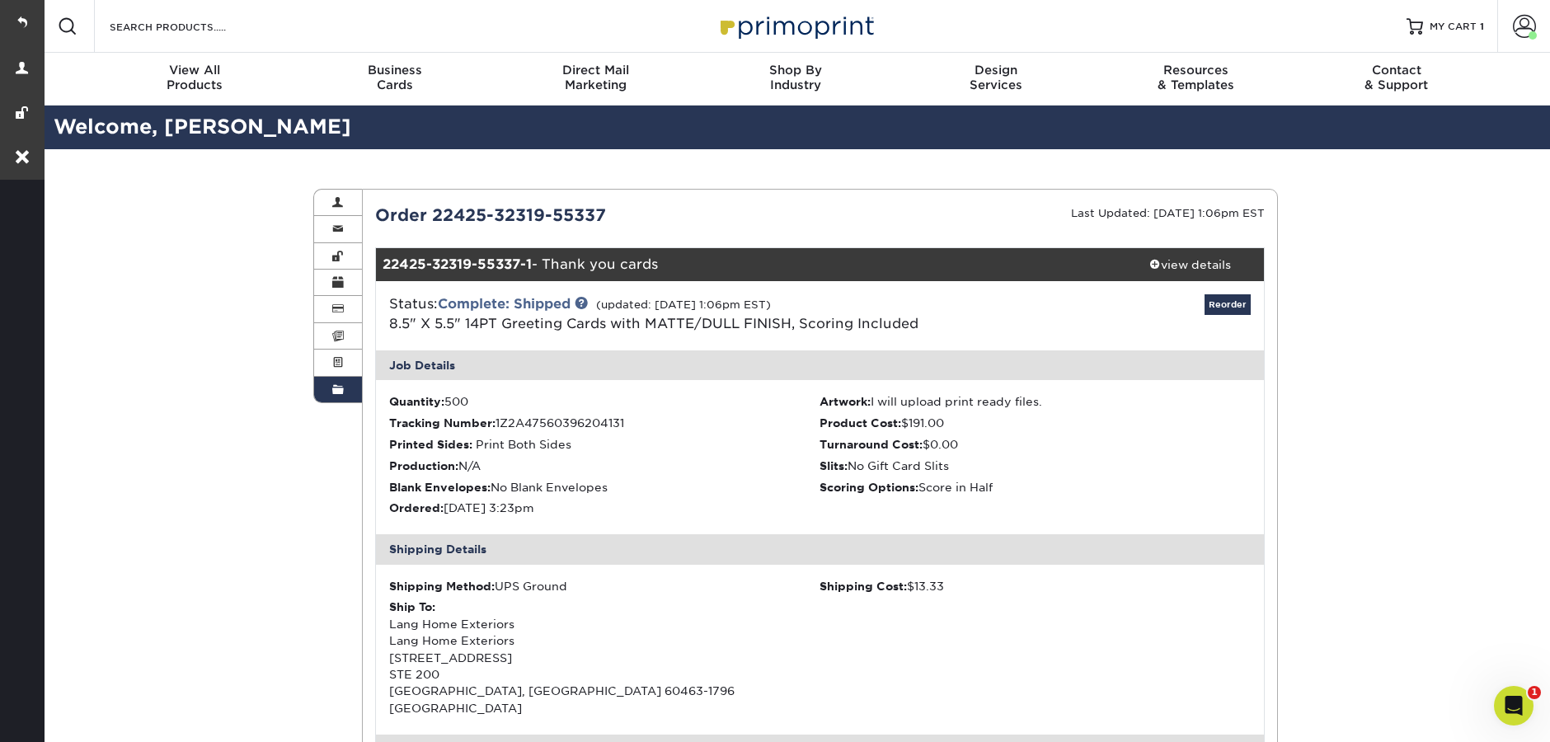
click at [329, 398] on link "Order History" at bounding box center [338, 390] width 48 height 26
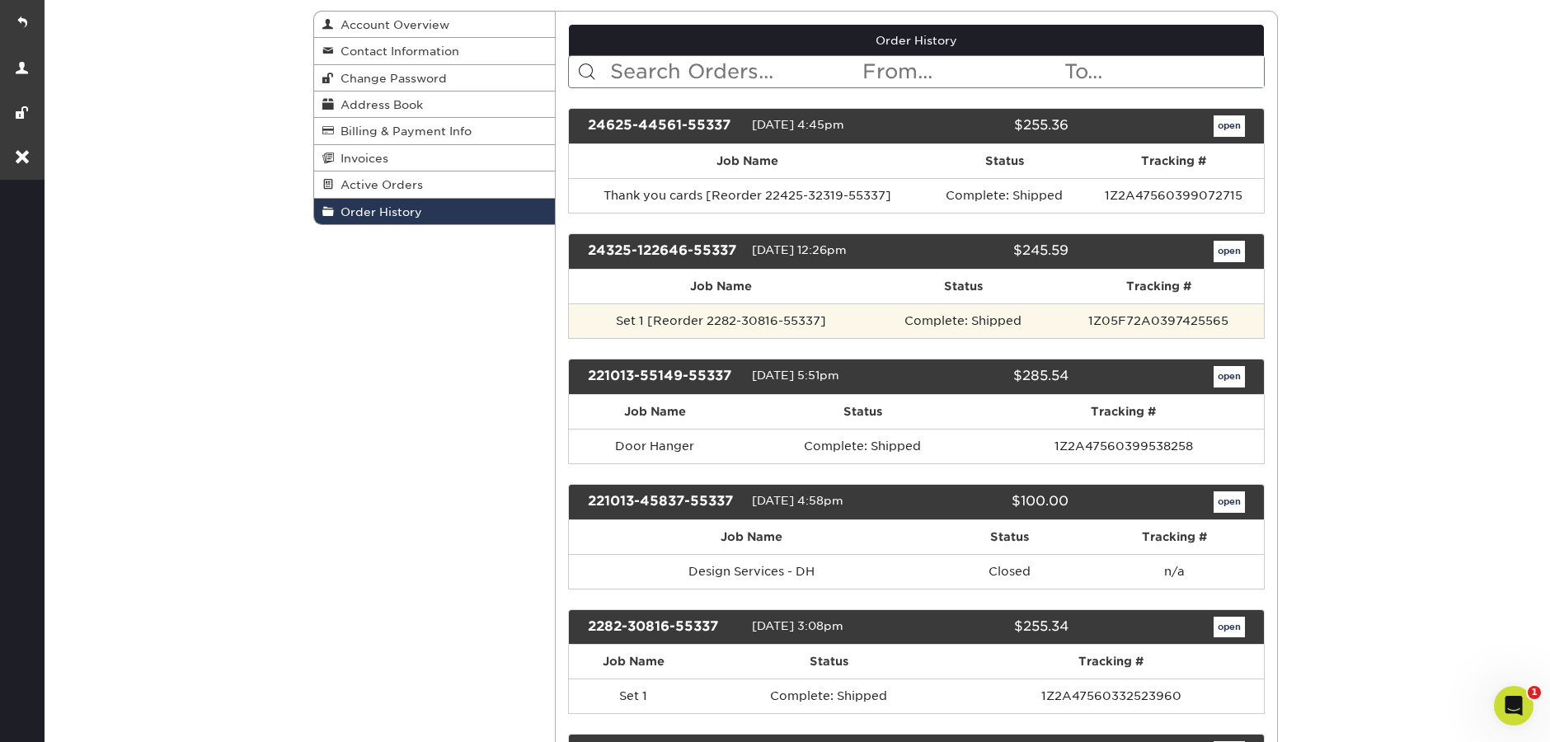
scroll to position [155, 0]
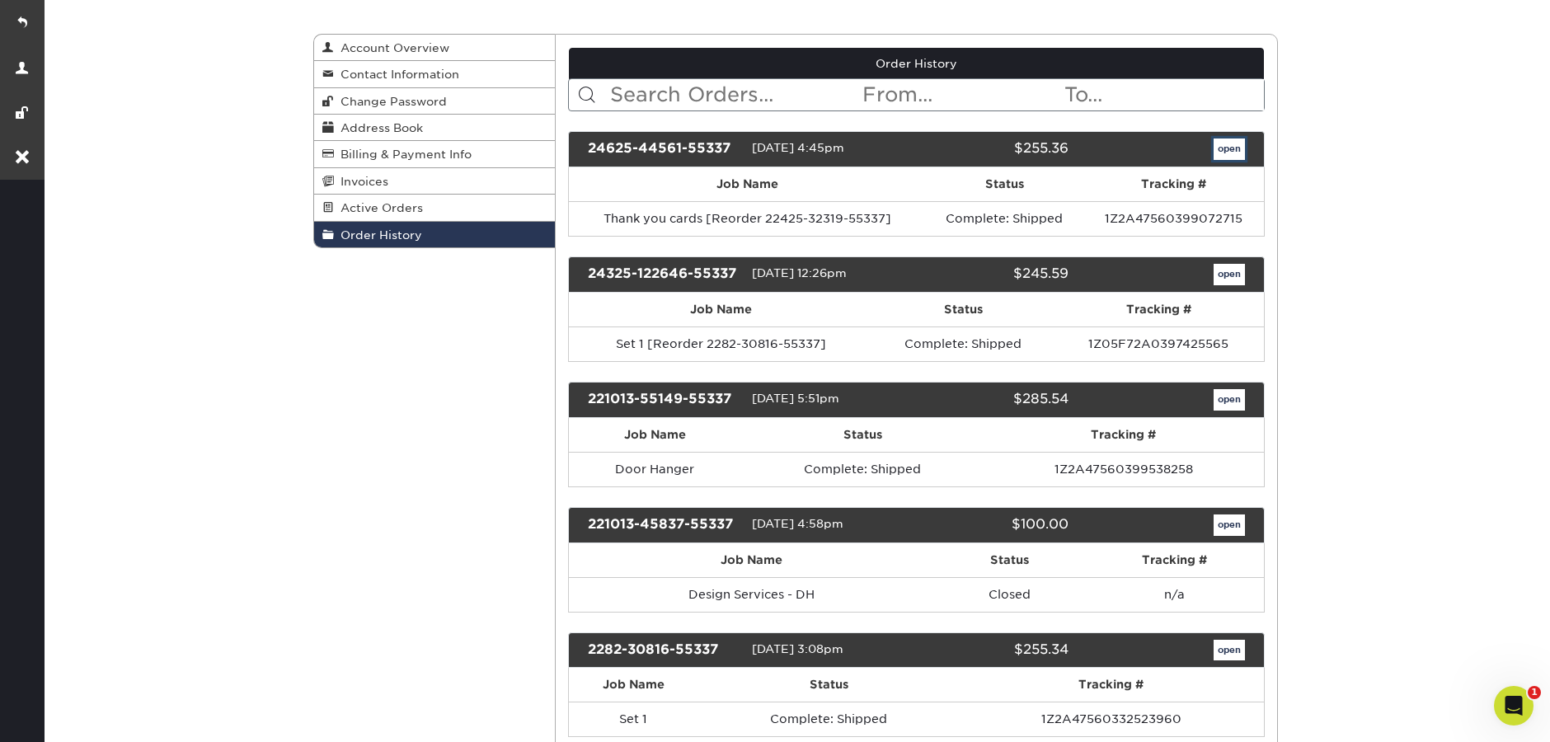
click at [1228, 156] on link "open" at bounding box center [1229, 149] width 31 height 21
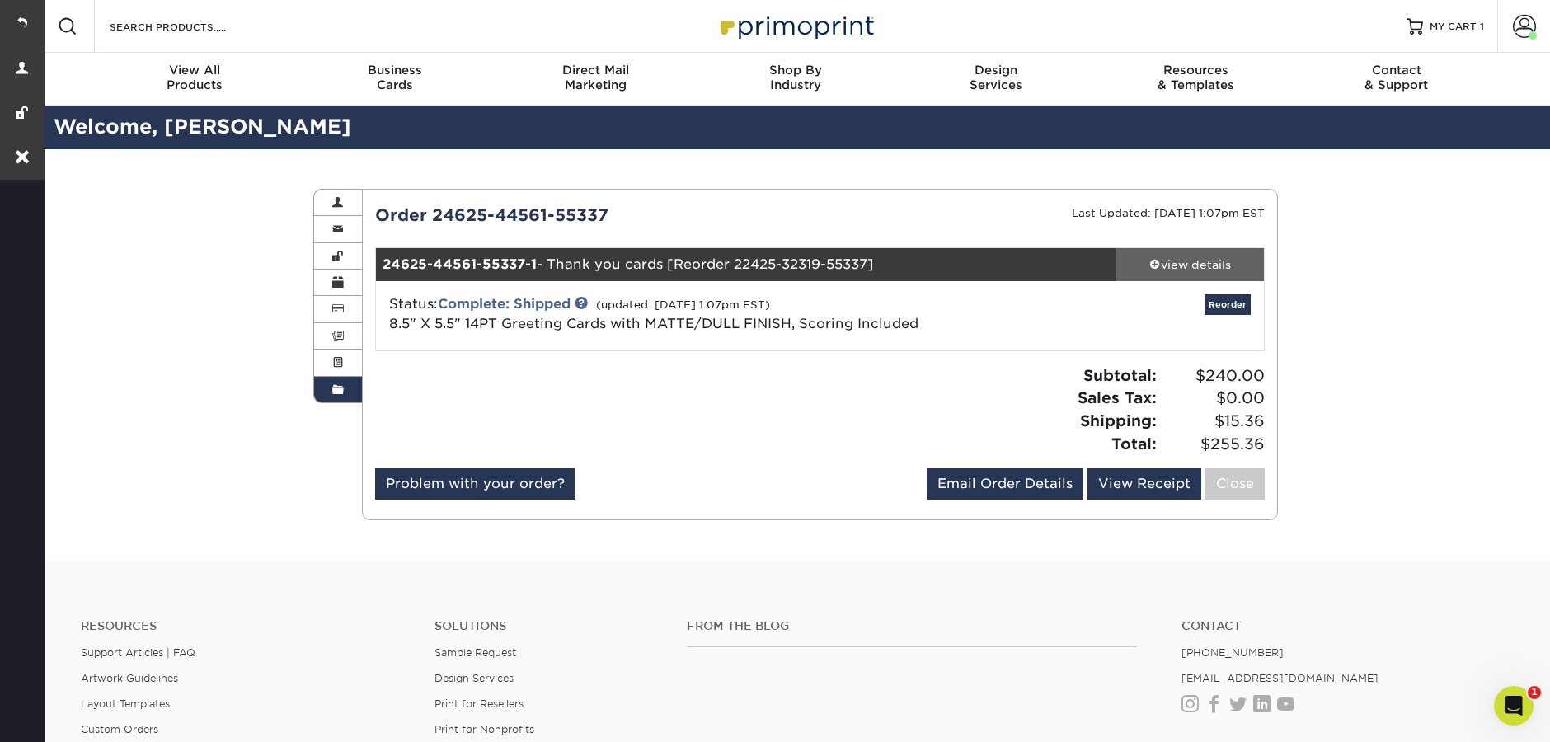
click at [1221, 267] on div "view details" at bounding box center [1189, 264] width 148 height 16
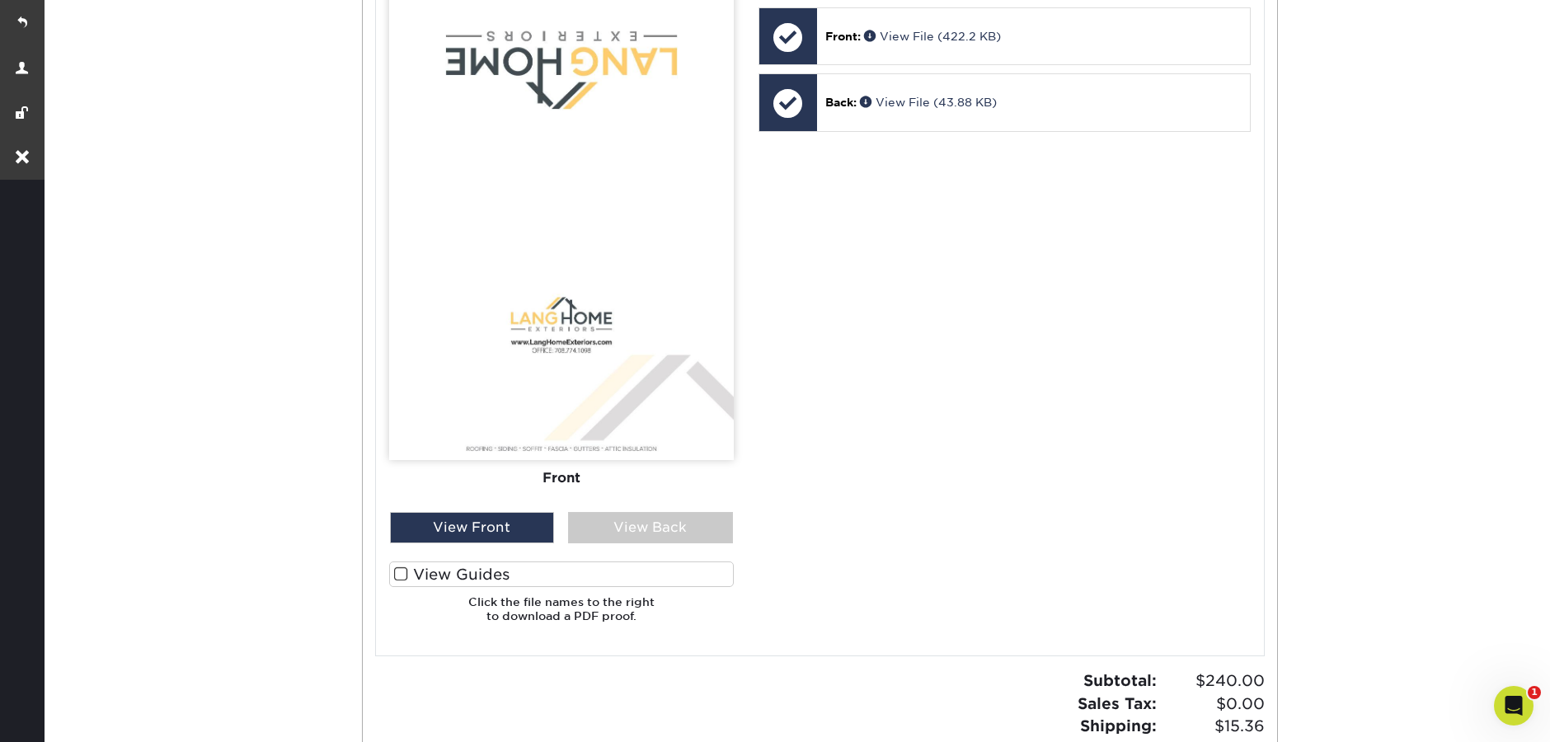
scroll to position [847, 0]
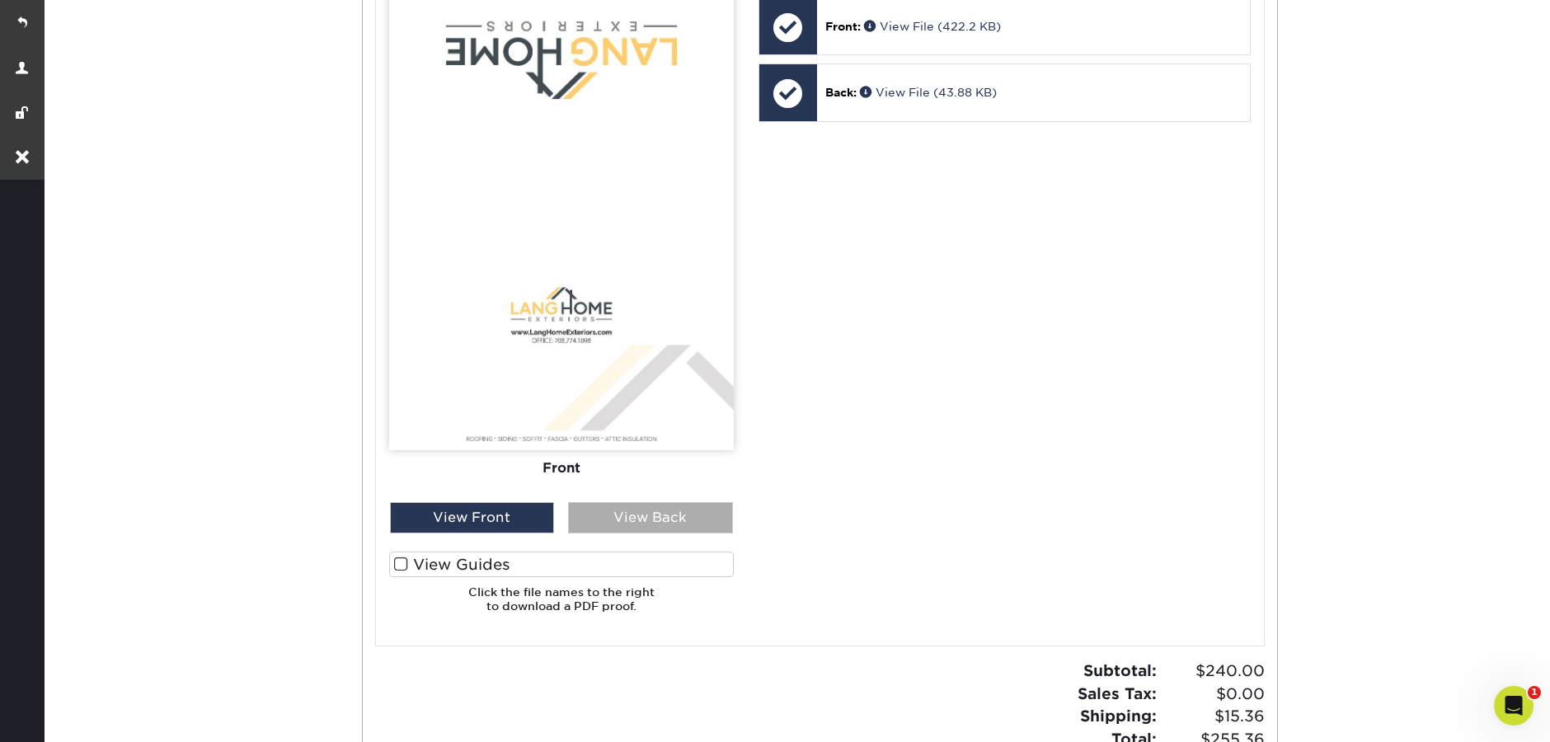
click at [646, 525] on div "View Back" at bounding box center [650, 517] width 165 height 31
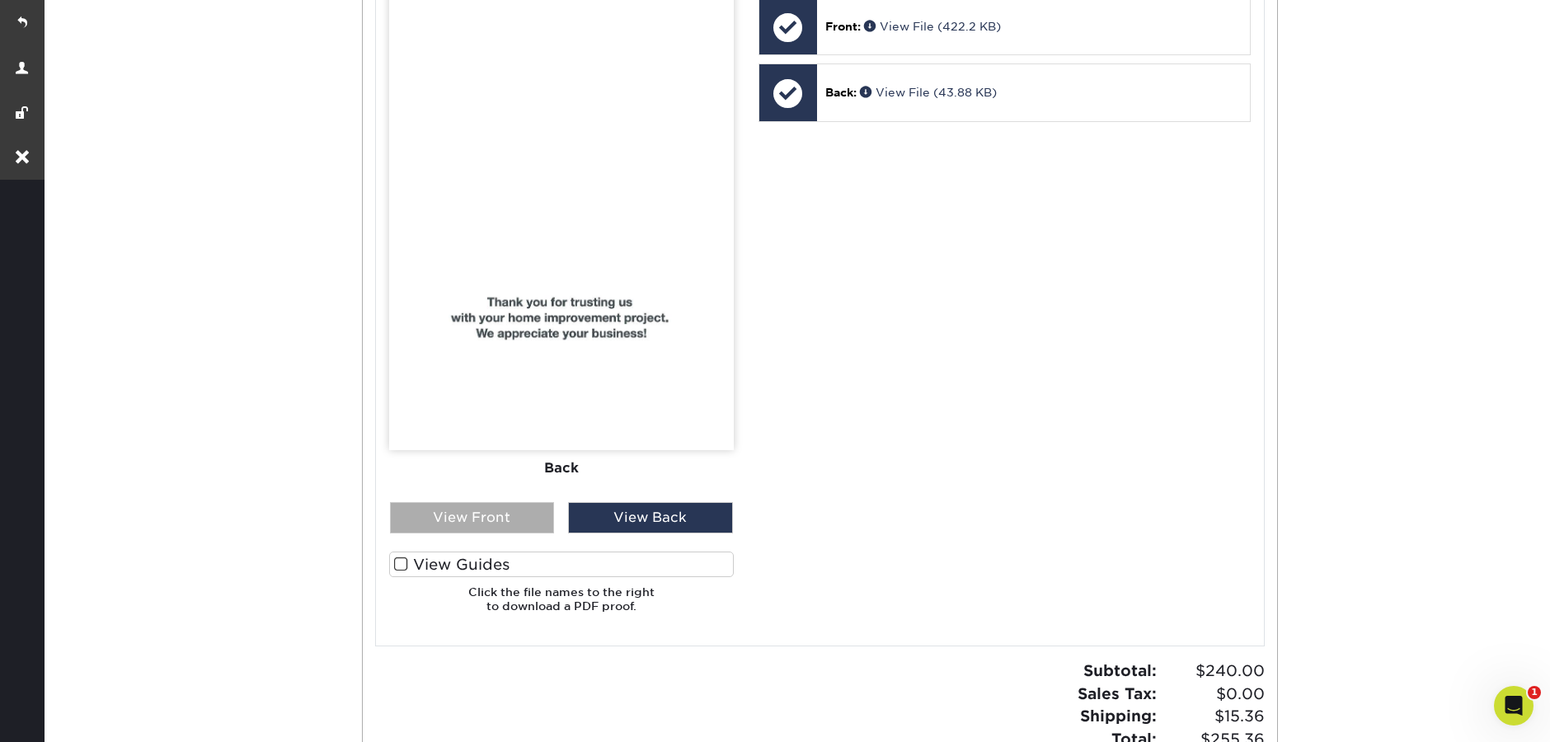
click at [449, 523] on div "View Front" at bounding box center [472, 517] width 165 height 31
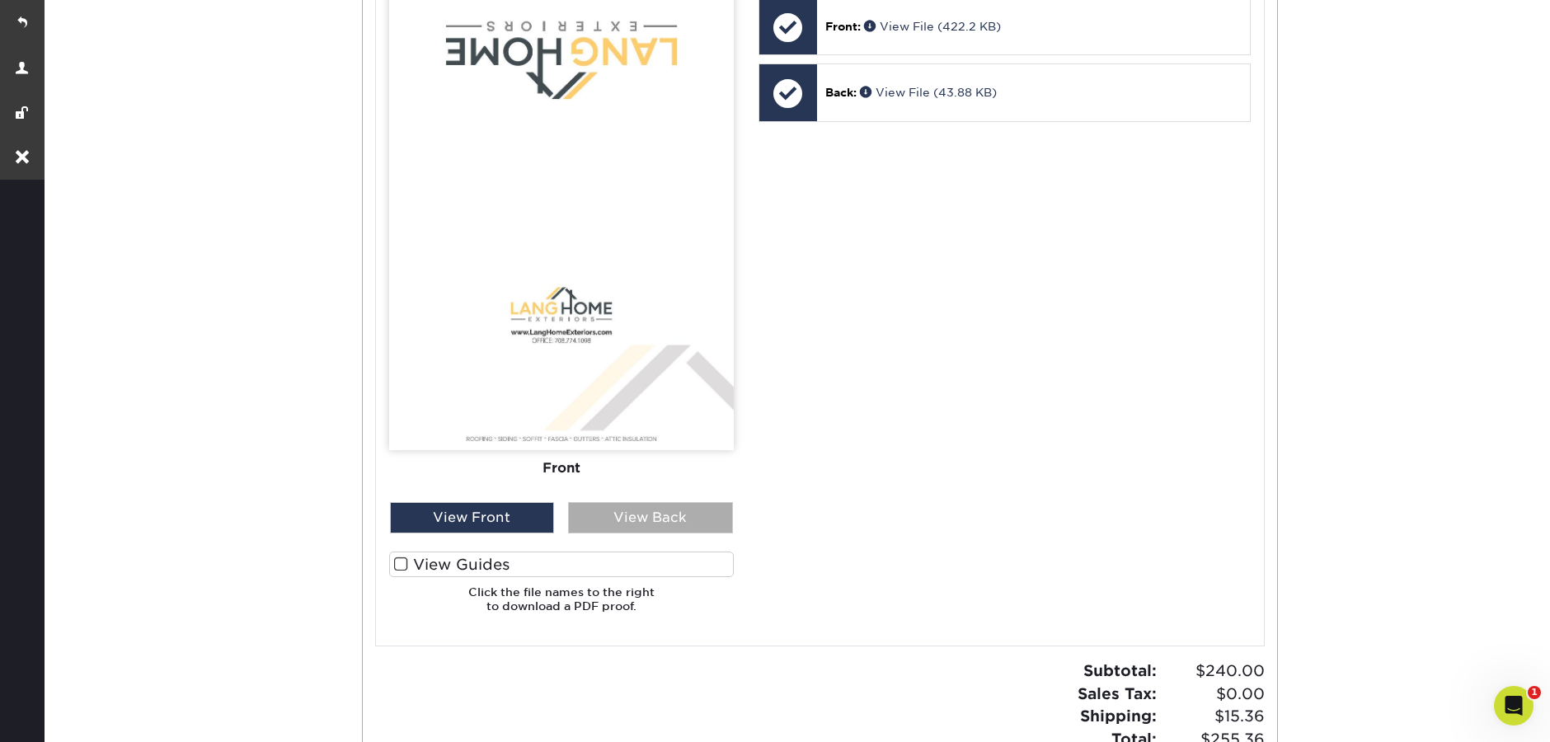
click at [642, 519] on div "View Back" at bounding box center [650, 517] width 165 height 31
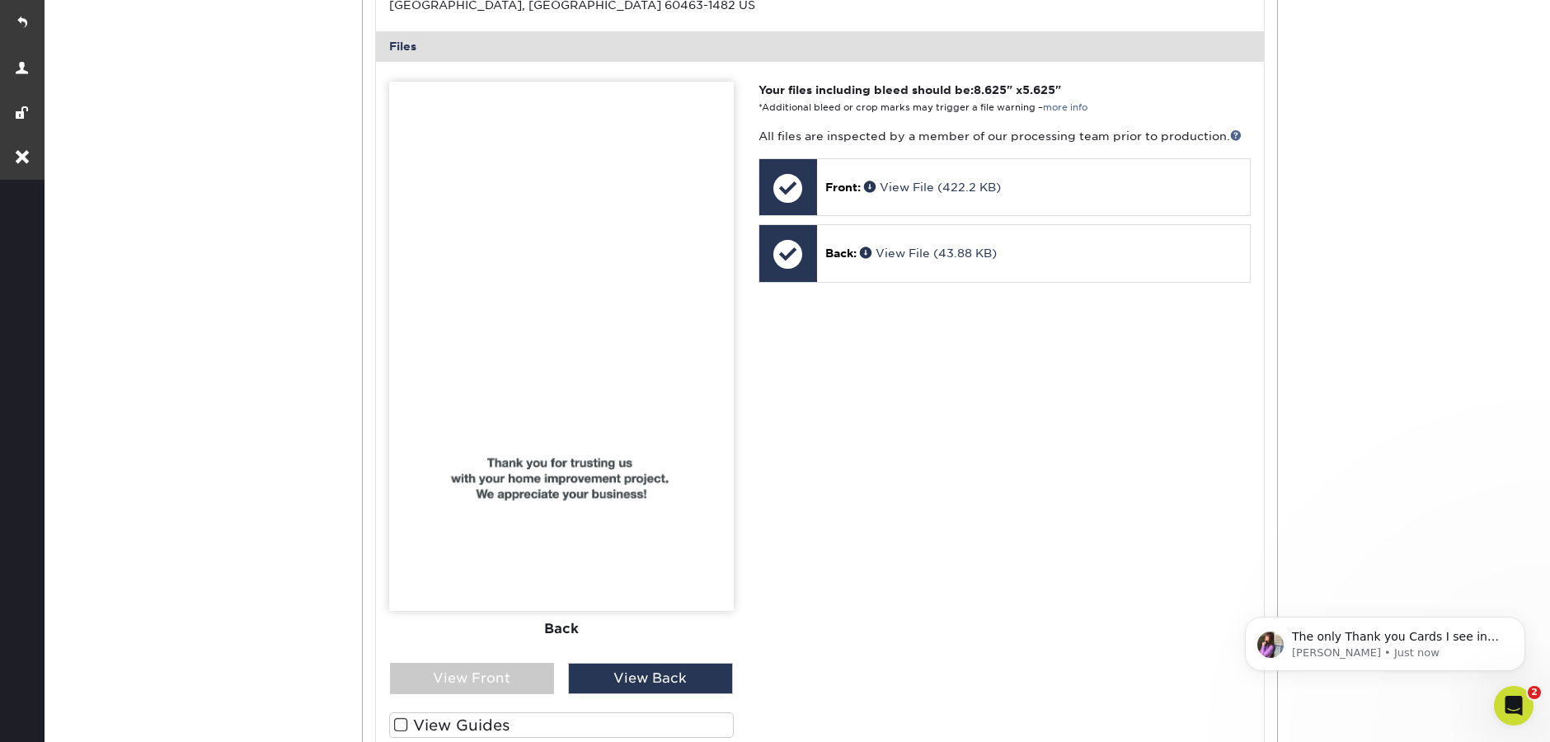
scroll to position [0, 0]
